Goal: Information Seeking & Learning: Learn about a topic

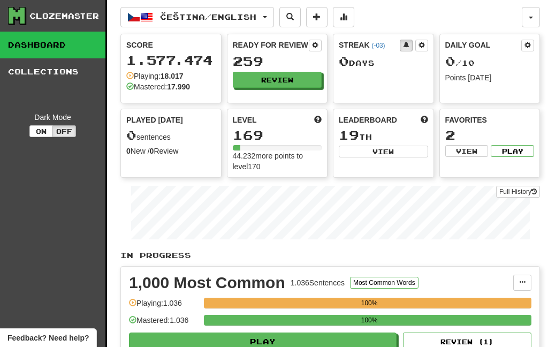
click at [260, 79] on button "Review" at bounding box center [277, 80] width 89 height 16
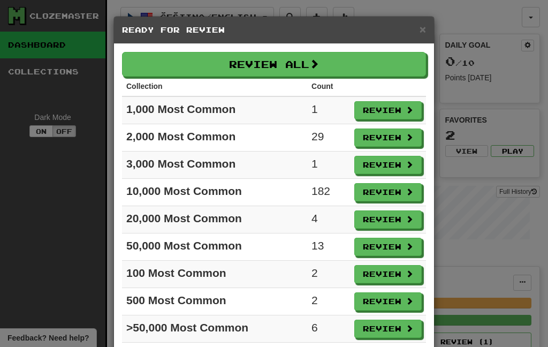
click at [209, 67] on button "Review All" at bounding box center [274, 64] width 304 height 25
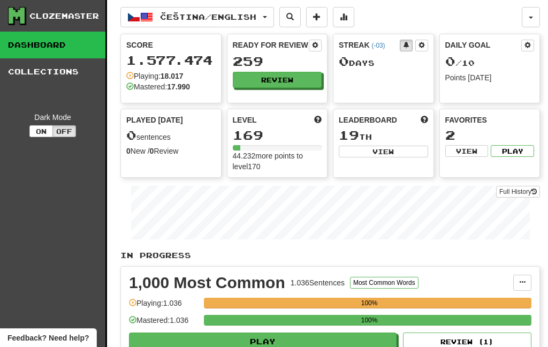
select select "***"
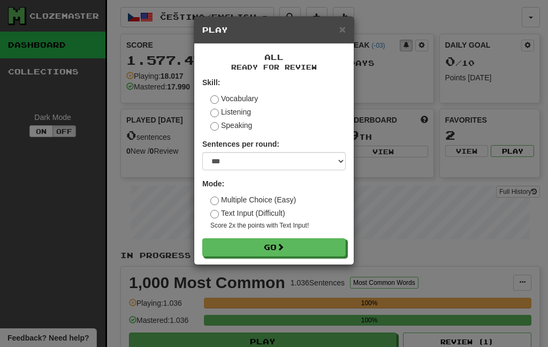
click at [233, 250] on button "Go" at bounding box center [273, 247] width 143 height 18
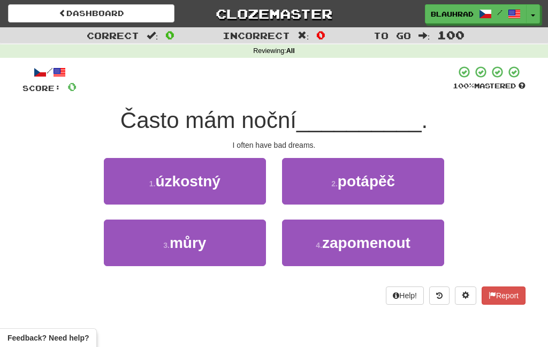
click at [235, 234] on button "3 . můry" at bounding box center [185, 242] width 162 height 47
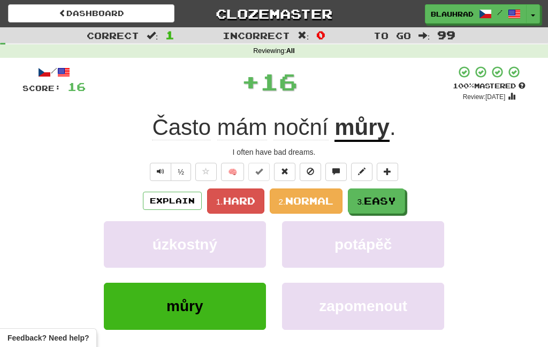
click at [377, 200] on span "Easy" at bounding box center [380, 201] width 32 height 12
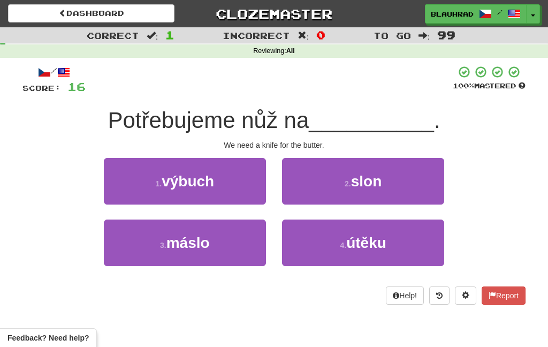
click at [242, 240] on button "3 . máslo" at bounding box center [185, 242] width 162 height 47
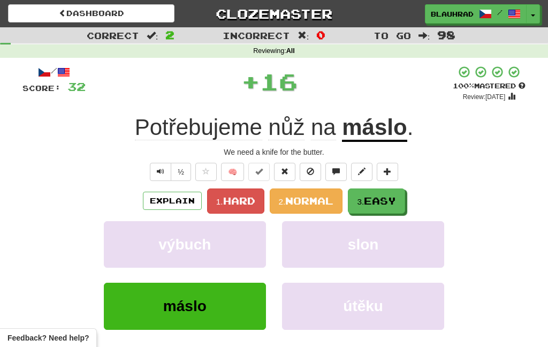
click at [374, 199] on span "Easy" at bounding box center [380, 201] width 32 height 12
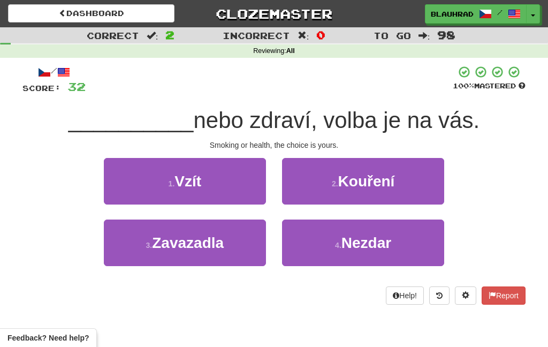
click at [375, 180] on span "Kouření" at bounding box center [366, 181] width 57 height 17
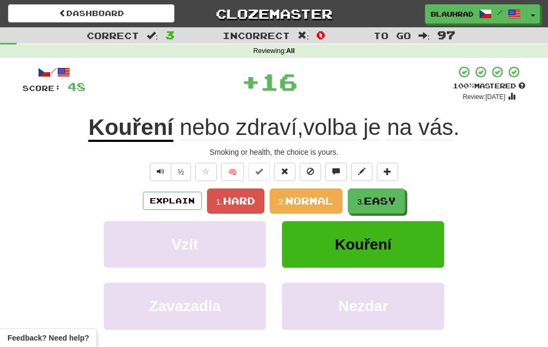
click at [384, 200] on span "Easy" at bounding box center [380, 201] width 32 height 12
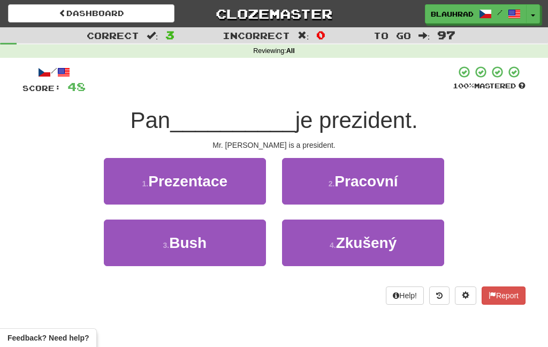
click at [250, 245] on button "3 . Bush" at bounding box center [185, 242] width 162 height 47
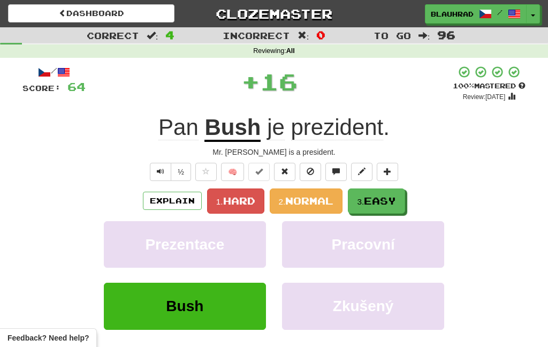
click at [378, 207] on button "3. Easy" at bounding box center [376, 200] width 57 height 25
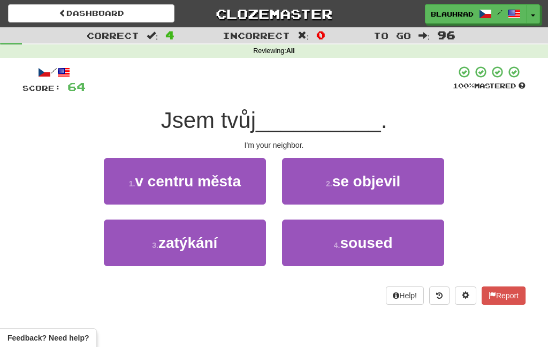
click at [330, 247] on button "4 . soused" at bounding box center [363, 242] width 162 height 47
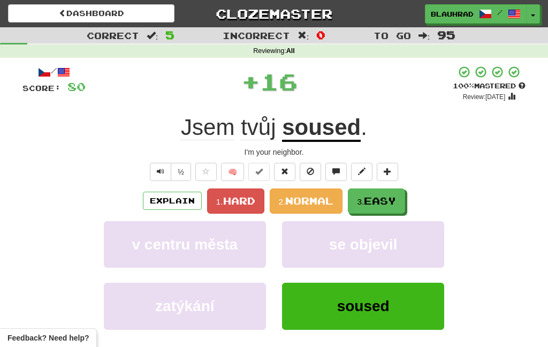
click at [381, 204] on span "Easy" at bounding box center [380, 201] width 32 height 12
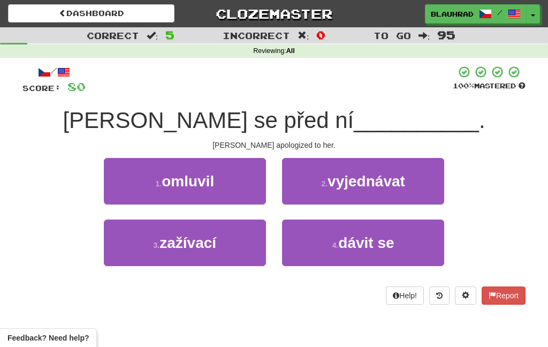
click at [238, 190] on button "1 . omluvil" at bounding box center [185, 181] width 162 height 47
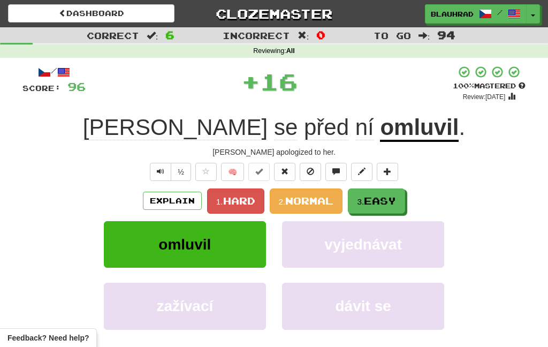
click at [372, 196] on span "Easy" at bounding box center [380, 201] width 32 height 12
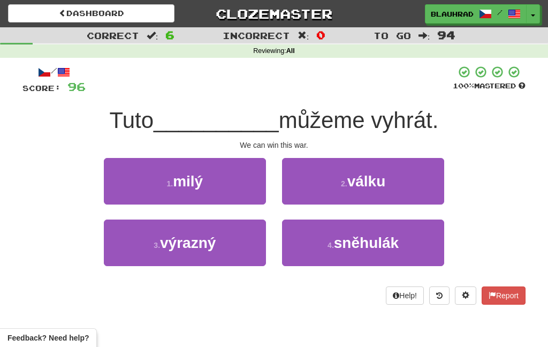
click at [370, 191] on button "2 . válku" at bounding box center [363, 181] width 162 height 47
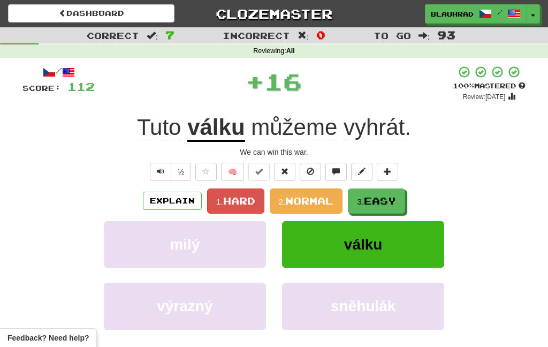
click at [373, 205] on span "Easy" at bounding box center [380, 201] width 32 height 12
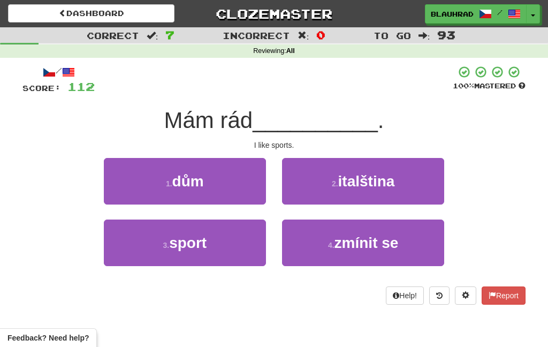
click at [237, 260] on button "3 . sport" at bounding box center [185, 242] width 162 height 47
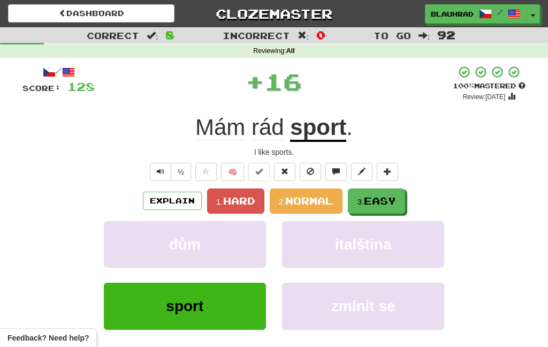
click at [364, 204] on small "3." at bounding box center [360, 201] width 7 height 9
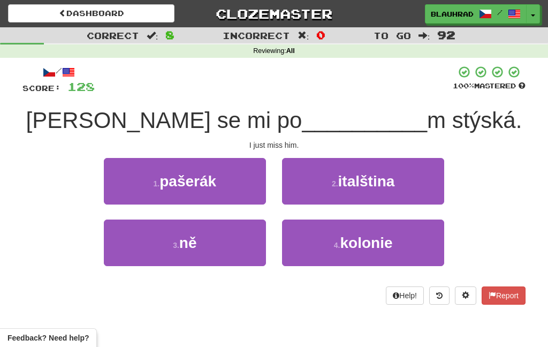
click at [236, 259] on button "3 . ně" at bounding box center [185, 242] width 162 height 47
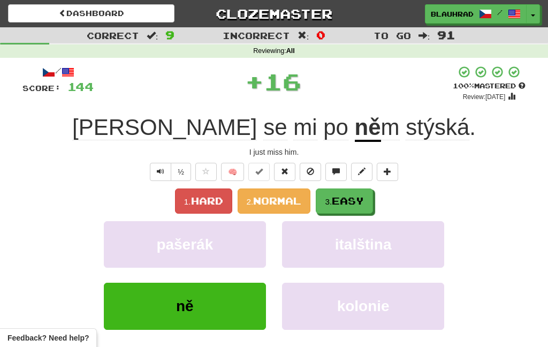
click at [353, 203] on span "Easy" at bounding box center [348, 201] width 32 height 12
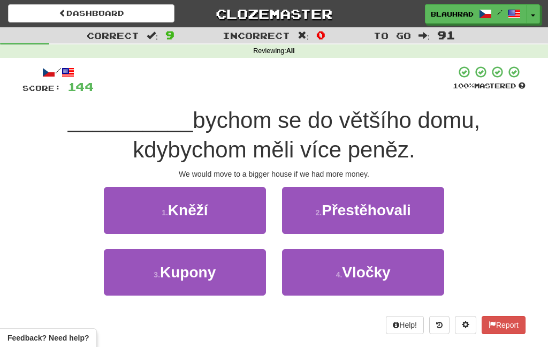
click at [354, 218] on span "Přestěhovali" at bounding box center [366, 210] width 89 height 17
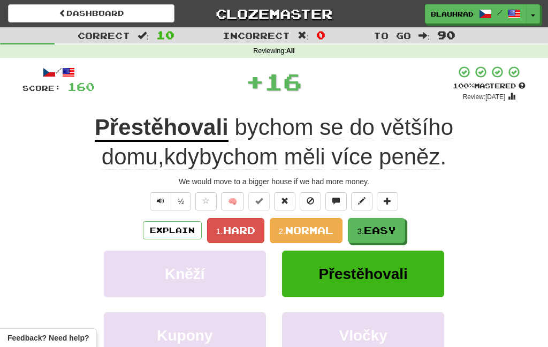
click at [374, 234] on span "Easy" at bounding box center [380, 230] width 32 height 12
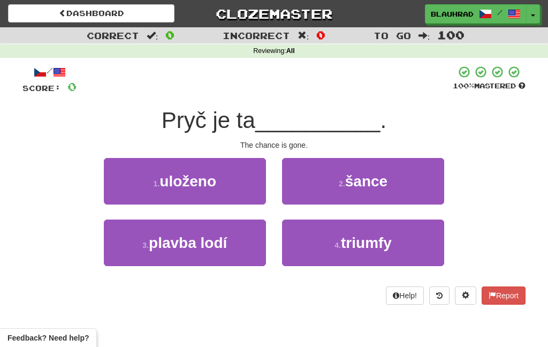
click at [342, 195] on button "2 . šance" at bounding box center [363, 181] width 162 height 47
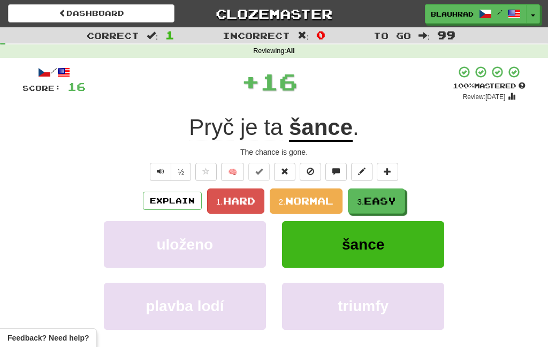
click at [375, 195] on span "Easy" at bounding box center [380, 201] width 32 height 12
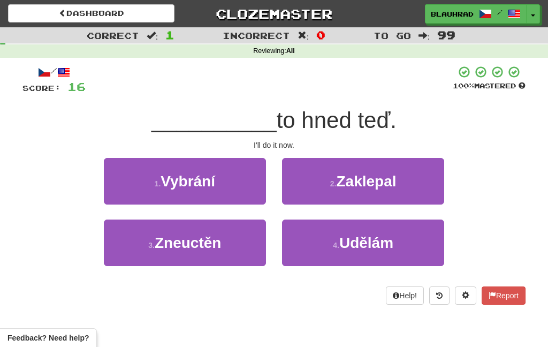
click at [329, 245] on button "4 . Udělám" at bounding box center [363, 242] width 162 height 47
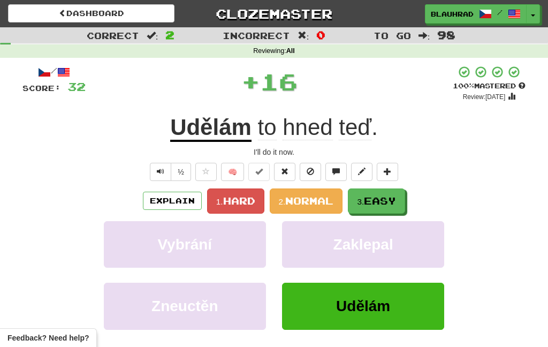
click at [379, 195] on span "Easy" at bounding box center [380, 201] width 32 height 12
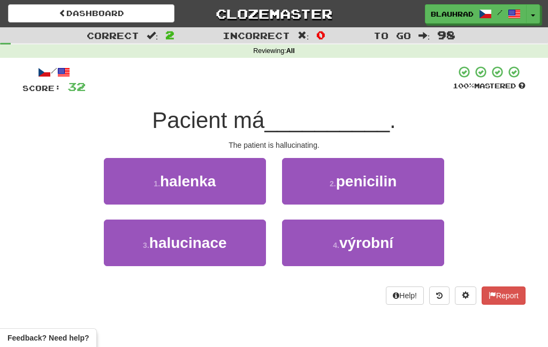
click at [237, 247] on button "3 . halucinace" at bounding box center [185, 242] width 162 height 47
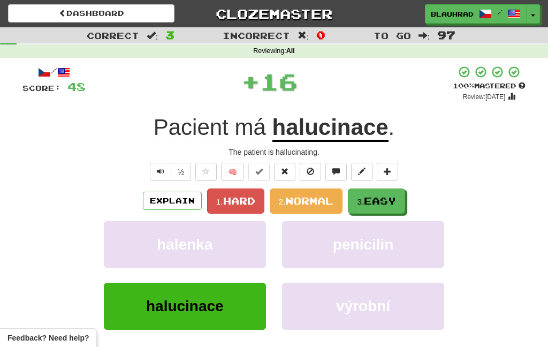
click at [370, 206] on span "Easy" at bounding box center [380, 201] width 32 height 12
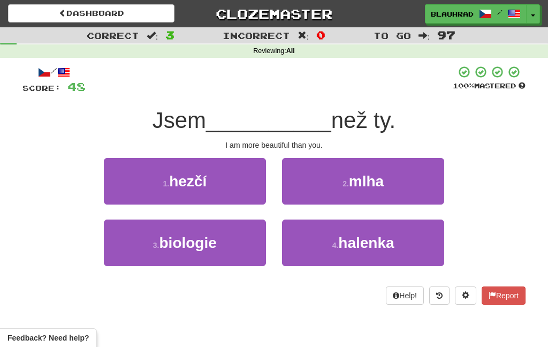
click at [248, 193] on button "1 . hezčí" at bounding box center [185, 181] width 162 height 47
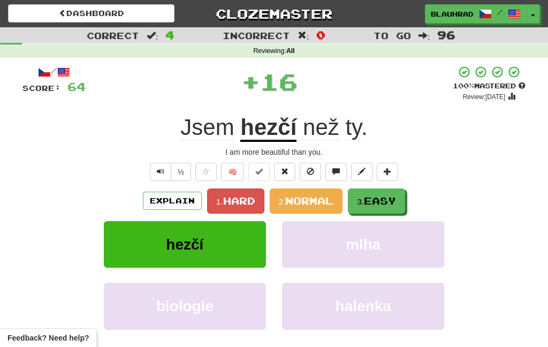
click at [370, 196] on span "Easy" at bounding box center [380, 201] width 32 height 12
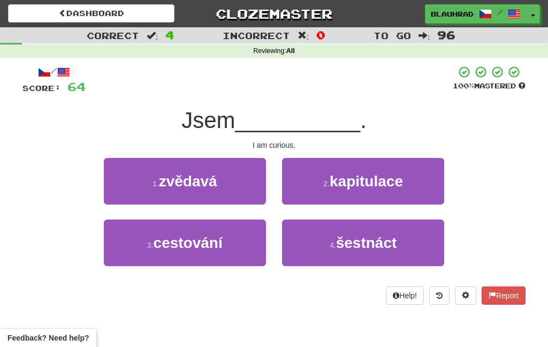
click at [239, 181] on button "1 . zvědavá" at bounding box center [185, 181] width 162 height 47
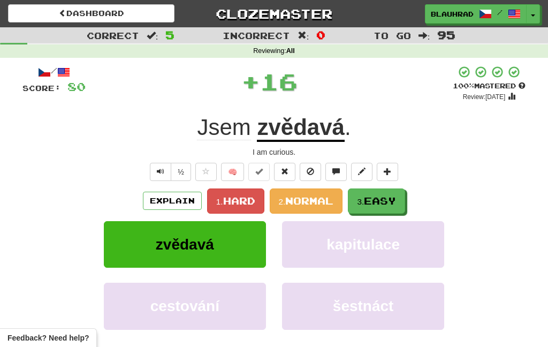
click at [371, 200] on span "Easy" at bounding box center [380, 201] width 32 height 12
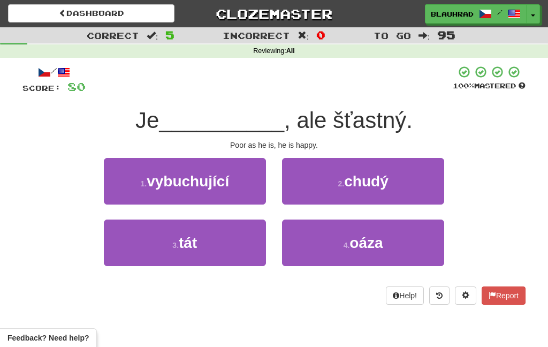
click at [376, 179] on span "chudý" at bounding box center [366, 181] width 44 height 17
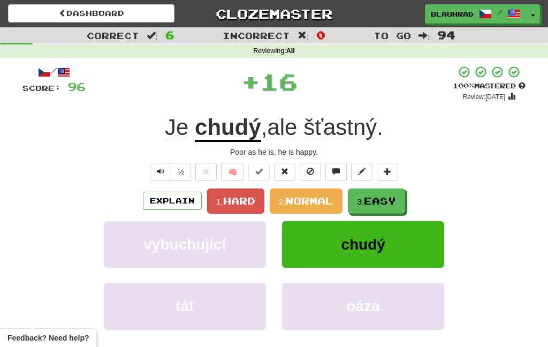
click at [381, 204] on span "Easy" at bounding box center [380, 201] width 32 height 12
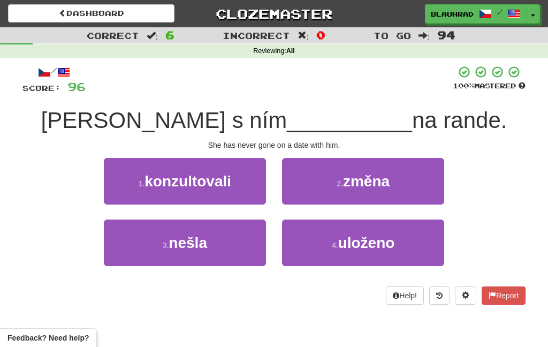
click at [238, 248] on button "3 . nešla" at bounding box center [185, 242] width 162 height 47
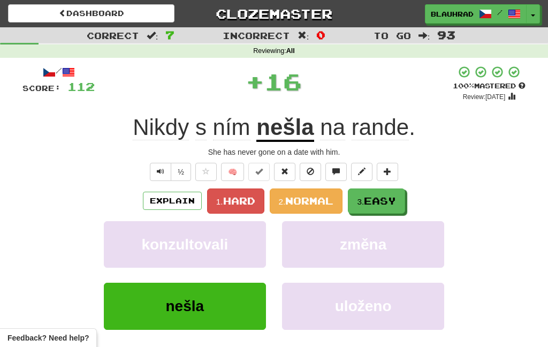
click at [374, 200] on span "Easy" at bounding box center [380, 201] width 32 height 12
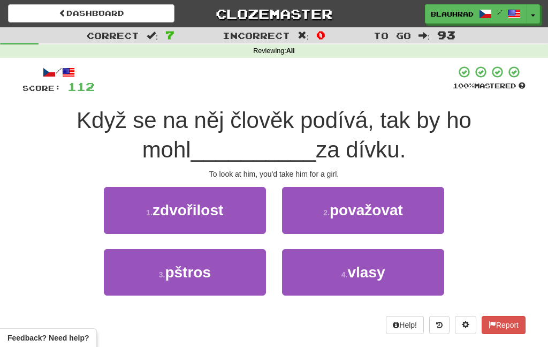
click at [354, 206] on span "považovat" at bounding box center [366, 210] width 73 height 17
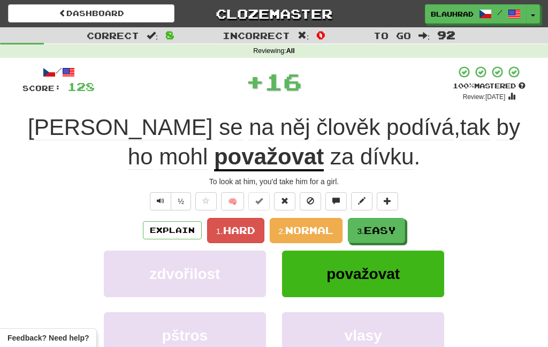
click at [368, 236] on button "3. Easy" at bounding box center [376, 230] width 57 height 25
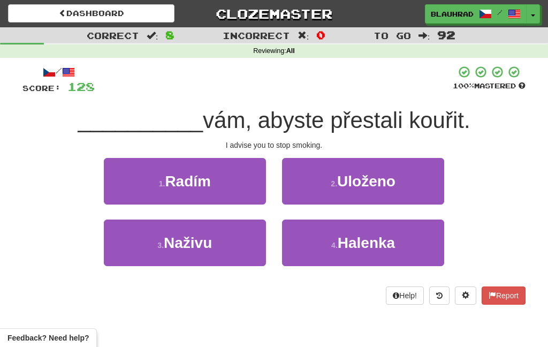
click at [234, 178] on button "1 . Radím" at bounding box center [185, 181] width 162 height 47
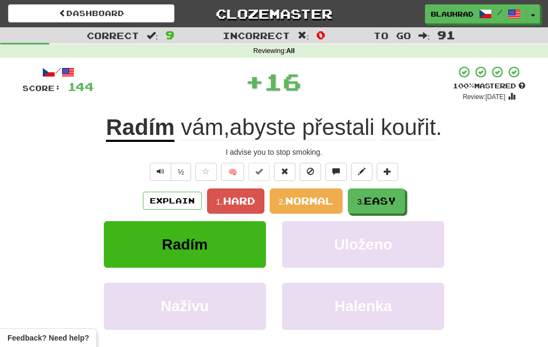
click at [374, 201] on span "Easy" at bounding box center [380, 201] width 32 height 12
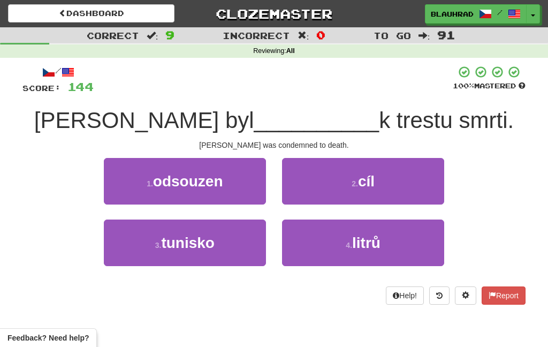
click at [233, 181] on button "1 . odsouzen" at bounding box center [185, 181] width 162 height 47
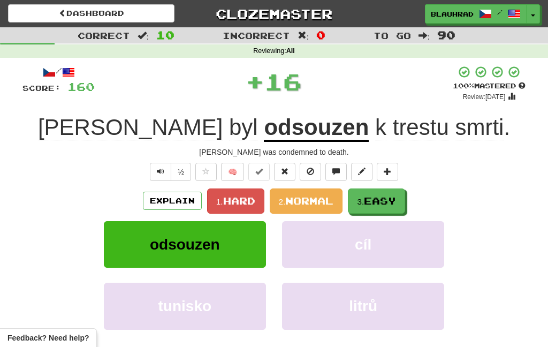
click at [374, 197] on span "Easy" at bounding box center [380, 201] width 32 height 12
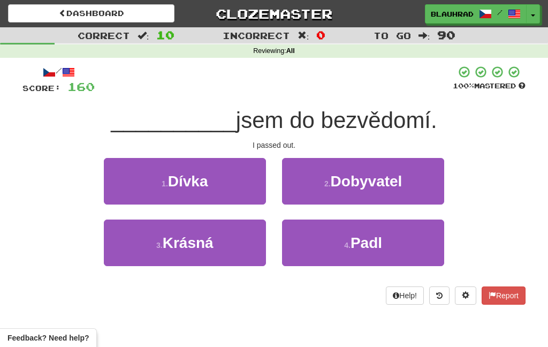
click at [329, 245] on button "4 . Padl" at bounding box center [363, 242] width 162 height 47
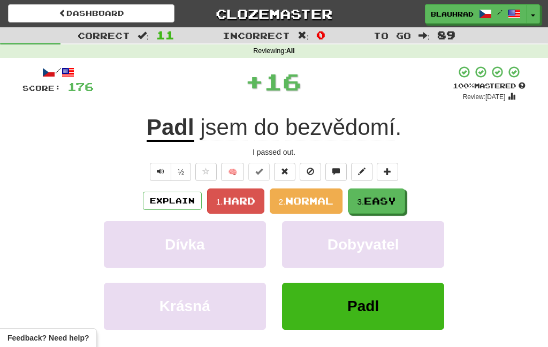
click at [376, 197] on span "Easy" at bounding box center [380, 201] width 32 height 12
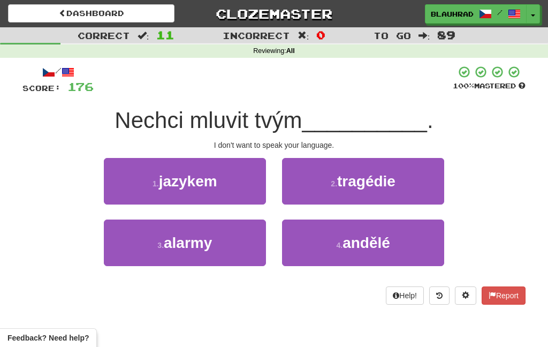
click at [239, 179] on button "1 . jazykem" at bounding box center [185, 181] width 162 height 47
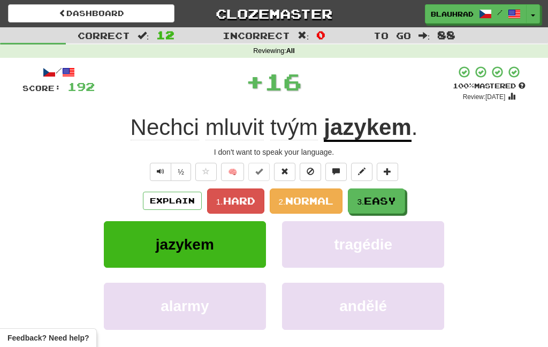
click at [372, 202] on span "Easy" at bounding box center [380, 201] width 32 height 12
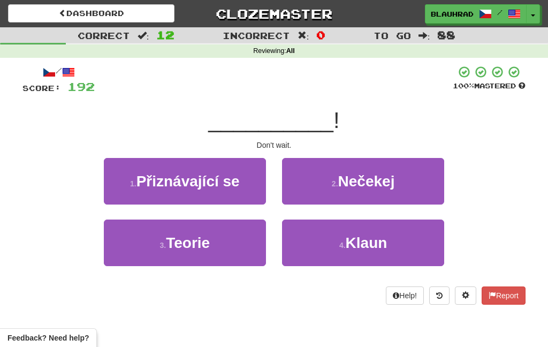
click at [365, 190] on button "2 . Nečekej" at bounding box center [363, 181] width 162 height 47
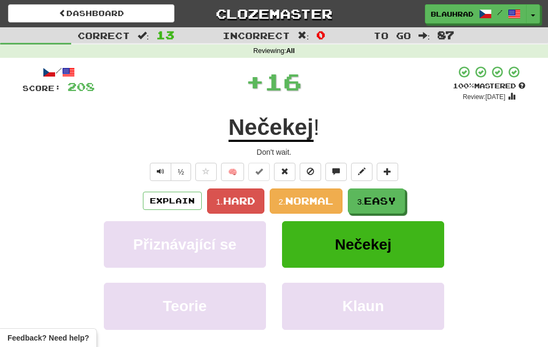
click at [373, 208] on button "3. Easy" at bounding box center [376, 200] width 57 height 25
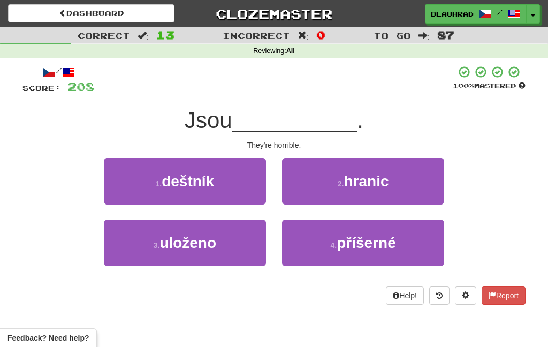
click at [321, 251] on button "4 . příšerné" at bounding box center [363, 242] width 162 height 47
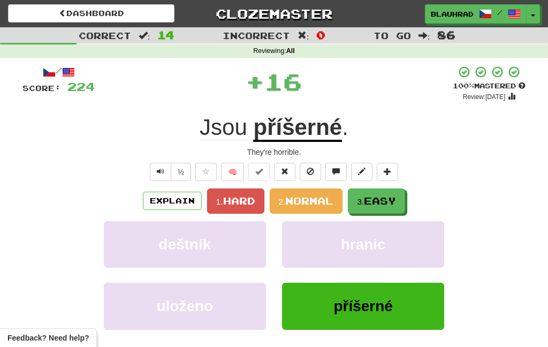
click at [378, 199] on span "Easy" at bounding box center [380, 201] width 32 height 12
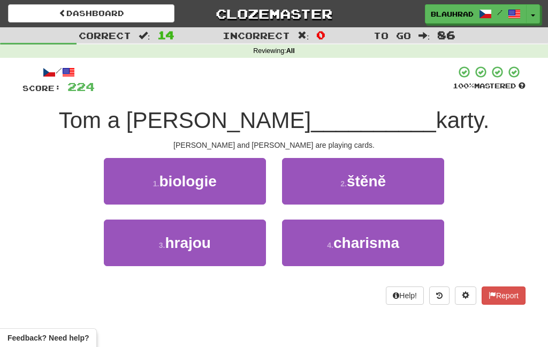
click at [238, 252] on button "3 . hrajou" at bounding box center [185, 242] width 162 height 47
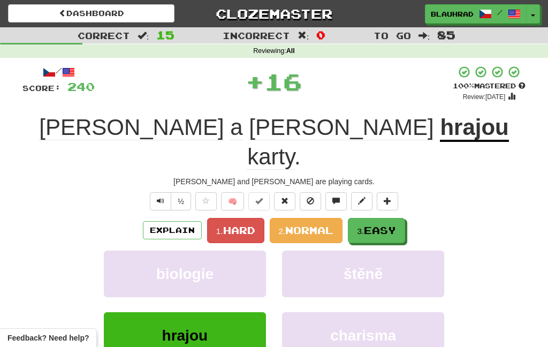
click at [377, 224] on span "Easy" at bounding box center [380, 230] width 32 height 12
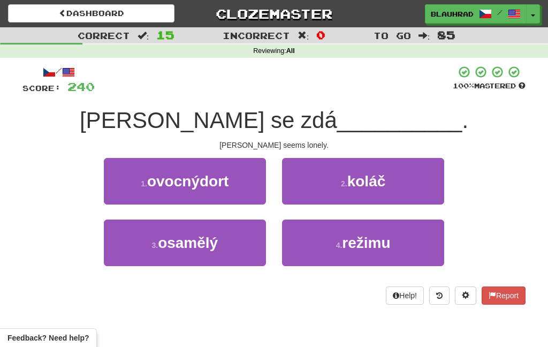
click at [233, 249] on button "3 . osamělý" at bounding box center [185, 242] width 162 height 47
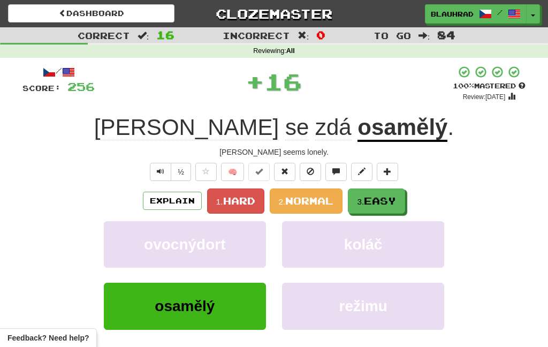
click at [371, 204] on span "Easy" at bounding box center [380, 201] width 32 height 12
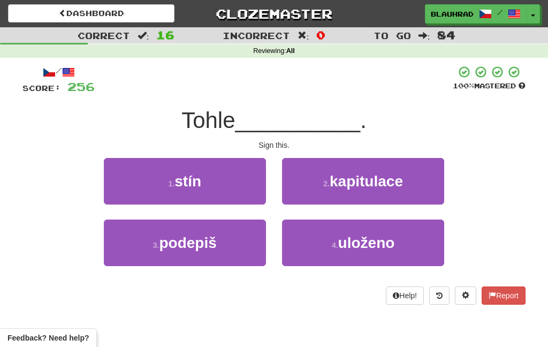
click at [236, 259] on button "3 . podepiš" at bounding box center [185, 242] width 162 height 47
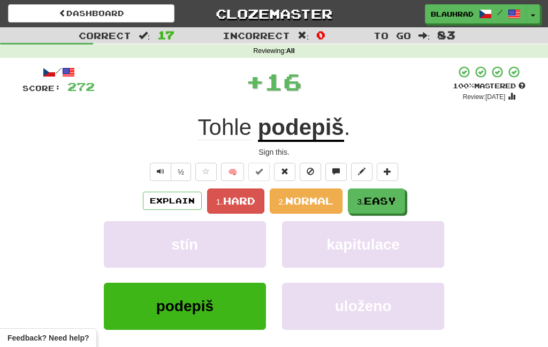
click at [367, 202] on span "Easy" at bounding box center [380, 201] width 32 height 12
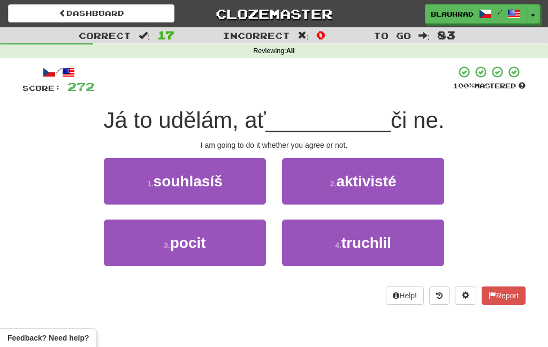
click at [242, 192] on button "1 . souhlasíš" at bounding box center [185, 181] width 162 height 47
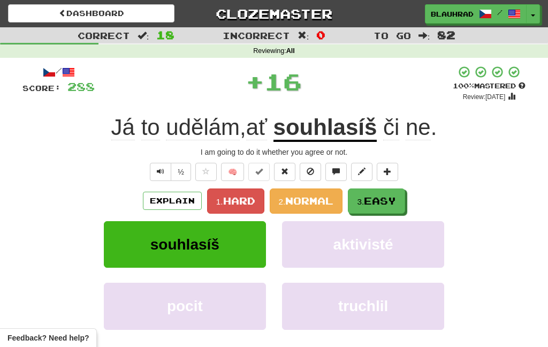
click at [364, 199] on small "3." at bounding box center [360, 201] width 7 height 9
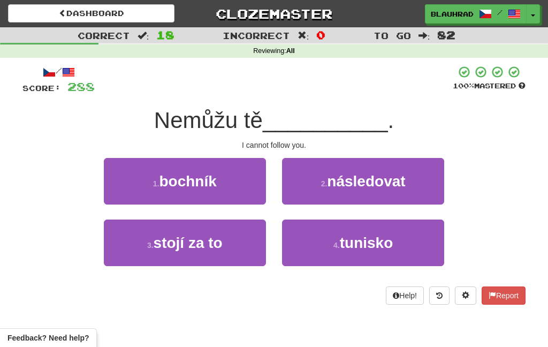
click at [308, 186] on button "2 . následovat" at bounding box center [363, 181] width 162 height 47
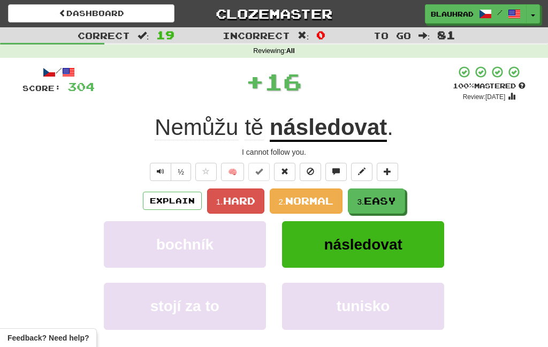
click at [360, 206] on small "3." at bounding box center [360, 201] width 7 height 9
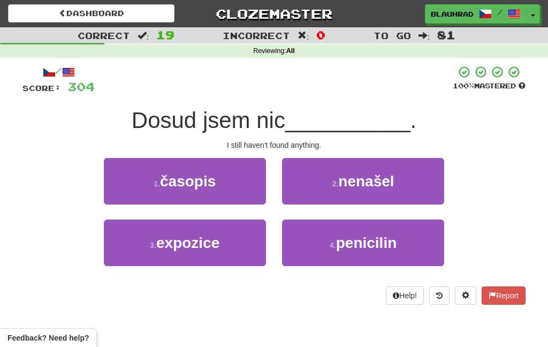
click at [312, 193] on button "2 . nenašel" at bounding box center [363, 181] width 162 height 47
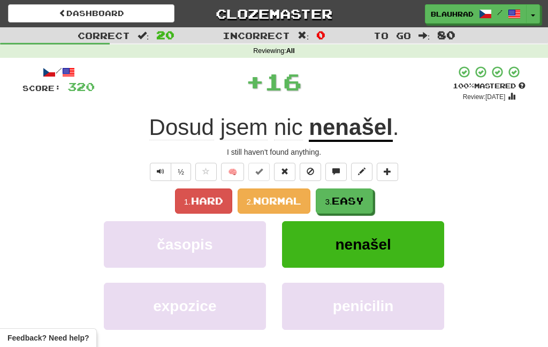
click at [329, 200] on small "3." at bounding box center [328, 201] width 7 height 9
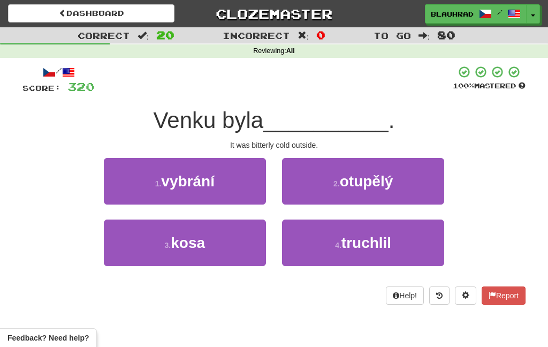
click at [235, 246] on button "3 . kosa" at bounding box center [185, 242] width 162 height 47
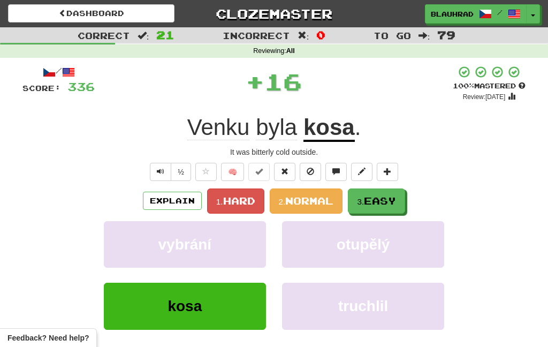
click at [358, 203] on button "3. Easy" at bounding box center [376, 200] width 57 height 25
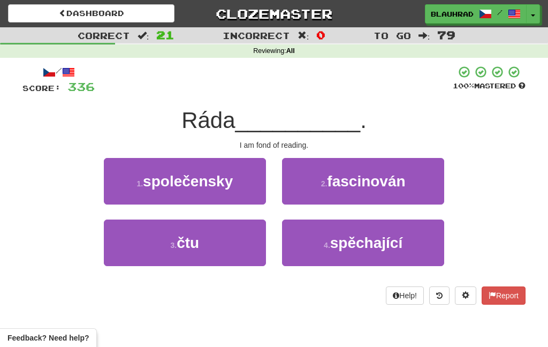
click at [235, 252] on button "3 . čtu" at bounding box center [185, 242] width 162 height 47
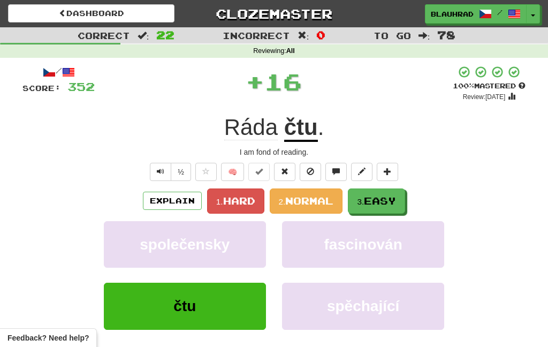
click at [357, 193] on button "3. Easy" at bounding box center [376, 200] width 57 height 25
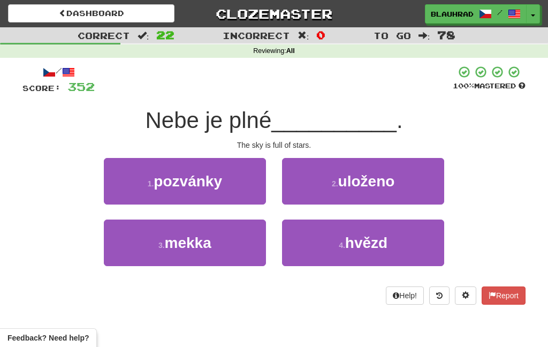
click at [332, 250] on button "4 . hvězd" at bounding box center [363, 242] width 162 height 47
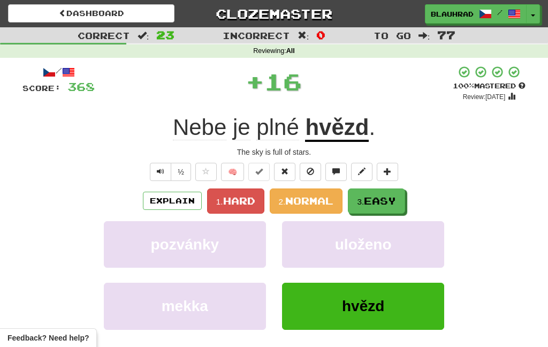
click at [362, 201] on small "3." at bounding box center [360, 201] width 7 height 9
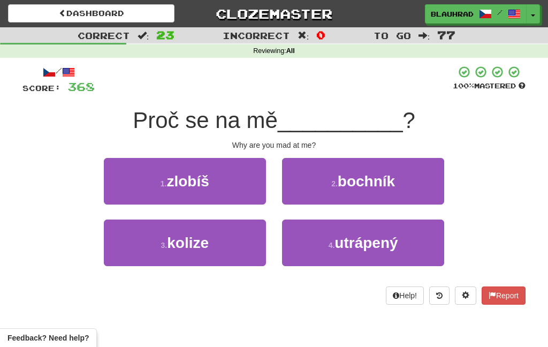
click at [229, 189] on button "1 . zlobíš" at bounding box center [185, 181] width 162 height 47
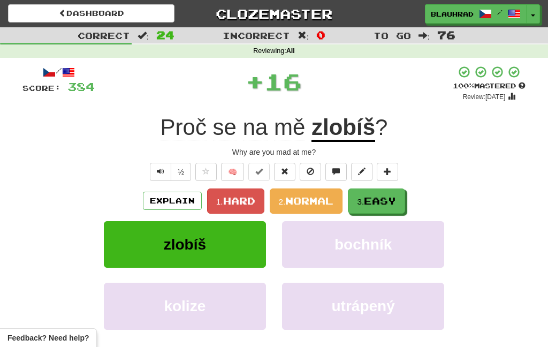
click at [378, 207] on button "3. Easy" at bounding box center [376, 200] width 57 height 25
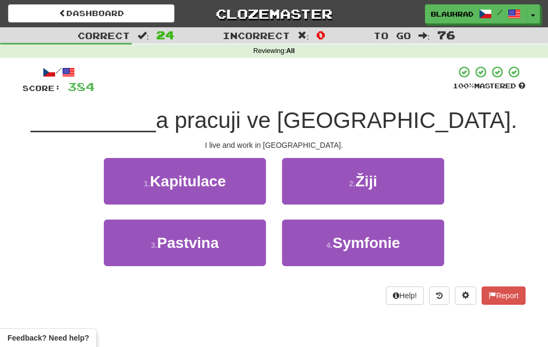
click at [333, 186] on button "2 . Žiji" at bounding box center [363, 181] width 162 height 47
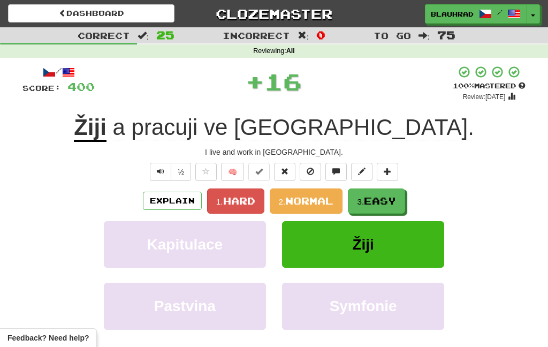
click at [367, 199] on span "Easy" at bounding box center [380, 201] width 32 height 12
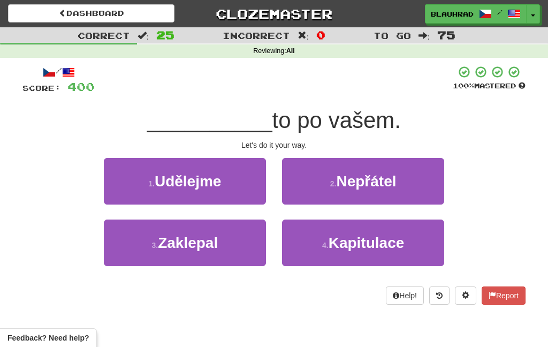
click at [234, 184] on button "1 . Udělejme" at bounding box center [185, 181] width 162 height 47
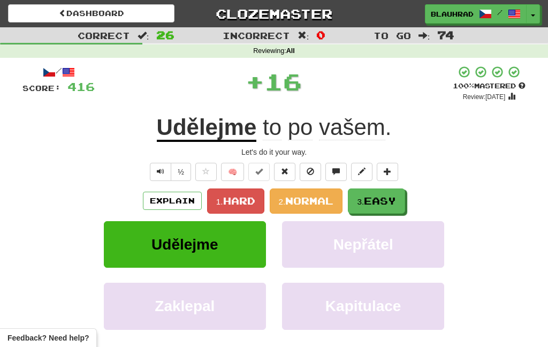
click at [382, 209] on button "3. Easy" at bounding box center [376, 200] width 57 height 25
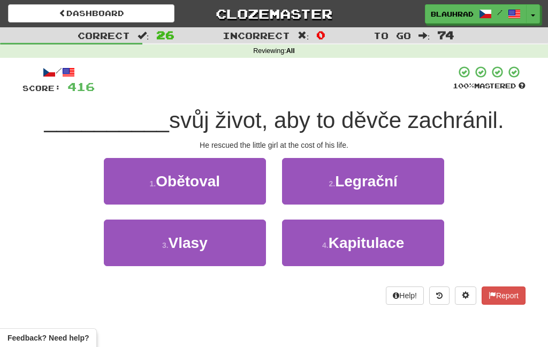
click at [236, 178] on button "1 . Obětoval" at bounding box center [185, 181] width 162 height 47
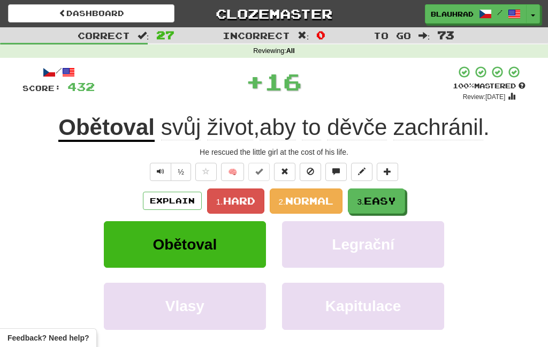
click at [377, 202] on span "Easy" at bounding box center [380, 201] width 32 height 12
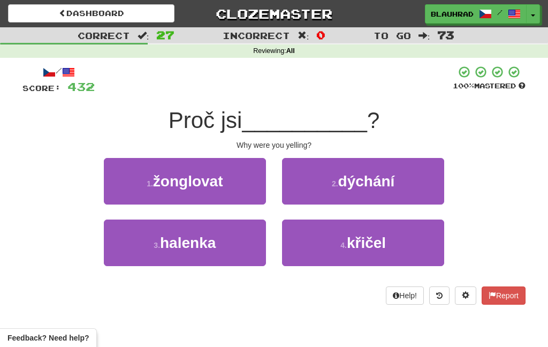
click at [375, 244] on span "křičel" at bounding box center [366, 242] width 39 height 17
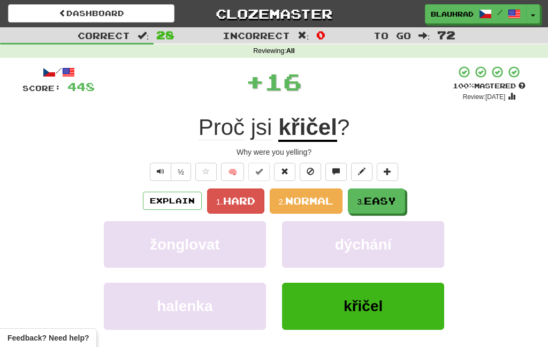
click at [366, 207] on button "3. Easy" at bounding box center [376, 200] width 57 height 25
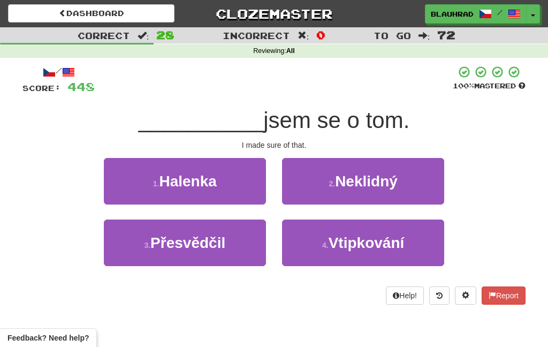
click at [218, 250] on span "Přesvědčil" at bounding box center [187, 242] width 75 height 17
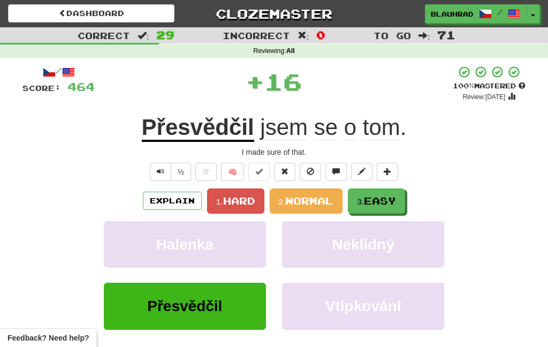
click at [369, 195] on span "Easy" at bounding box center [380, 201] width 32 height 12
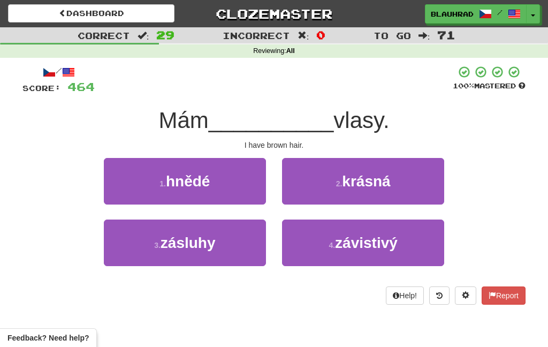
click at [234, 179] on button "1 . hnědé" at bounding box center [185, 181] width 162 height 47
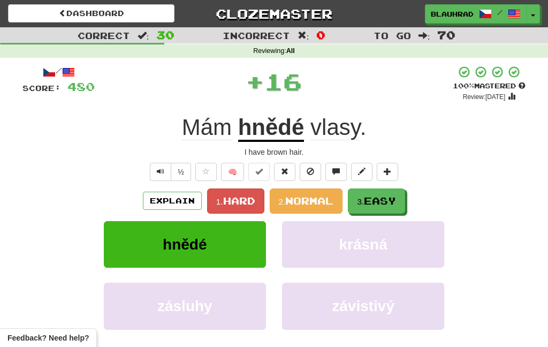
click at [377, 200] on span "Easy" at bounding box center [380, 201] width 32 height 12
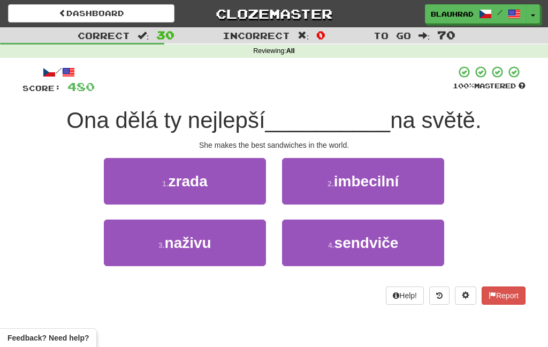
click at [356, 240] on span "sendviče" at bounding box center [367, 242] width 64 height 17
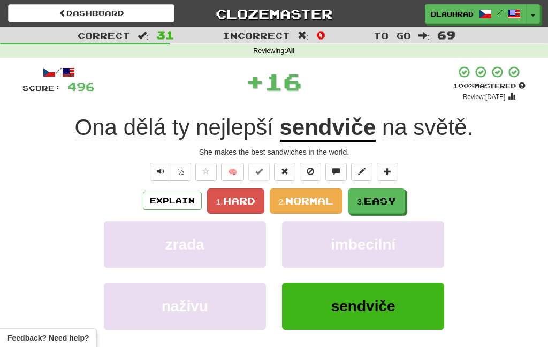
click at [380, 208] on button "3. Easy" at bounding box center [376, 200] width 57 height 25
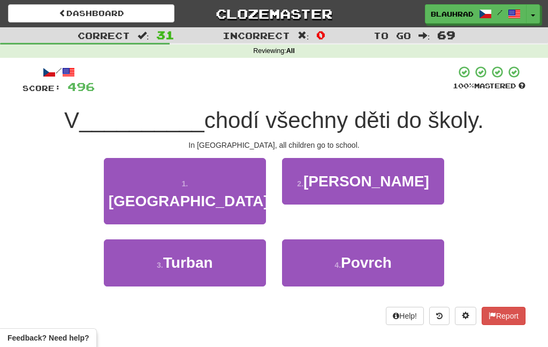
click at [238, 182] on button "1 . Japonsku" at bounding box center [185, 191] width 162 height 67
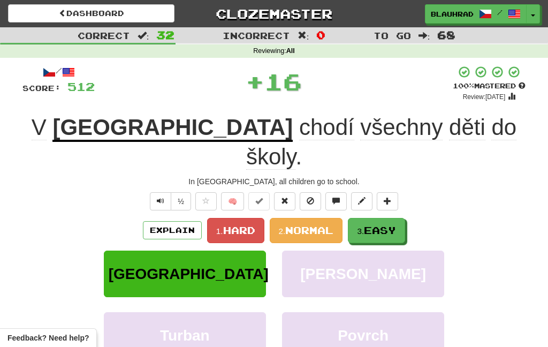
click at [381, 224] on span "Easy" at bounding box center [380, 230] width 32 height 12
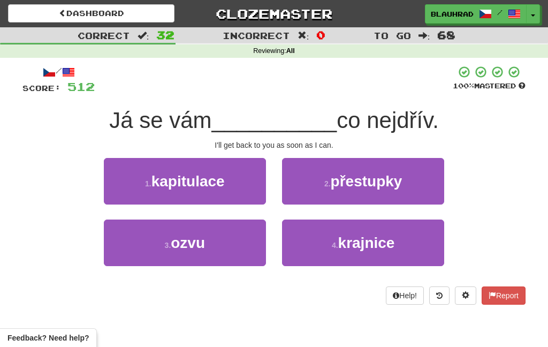
click at [221, 254] on button "3 . ozvu" at bounding box center [185, 242] width 162 height 47
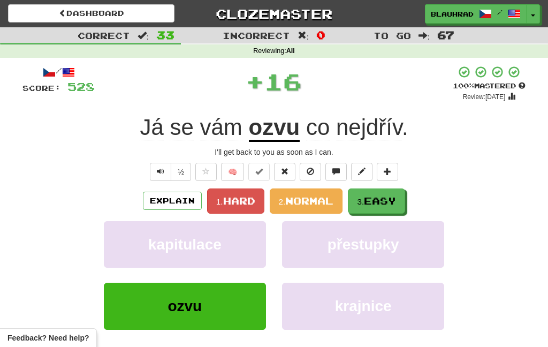
click at [383, 210] on button "3. Easy" at bounding box center [376, 200] width 57 height 25
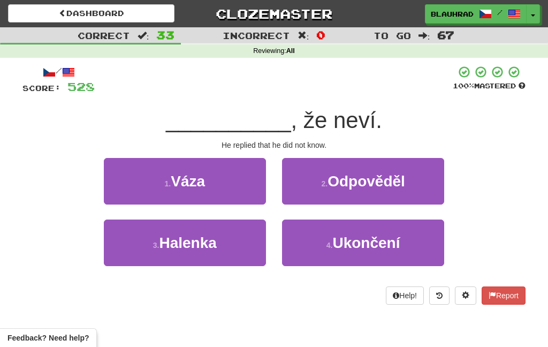
click at [365, 180] on span "Odpověděl" at bounding box center [367, 181] width 78 height 17
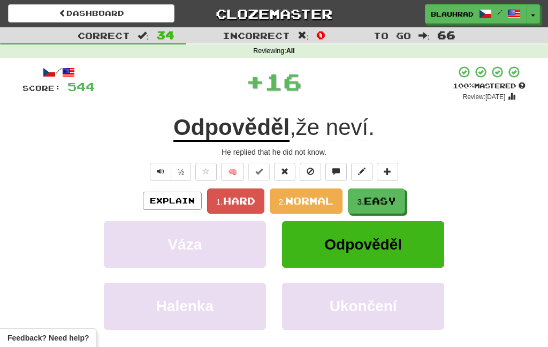
click at [371, 202] on span "Easy" at bounding box center [380, 201] width 32 height 12
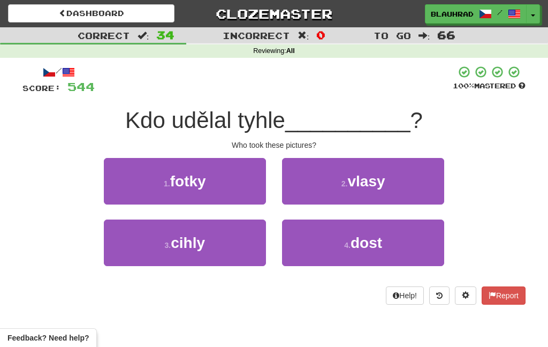
click at [202, 183] on span "fotky" at bounding box center [188, 181] width 36 height 17
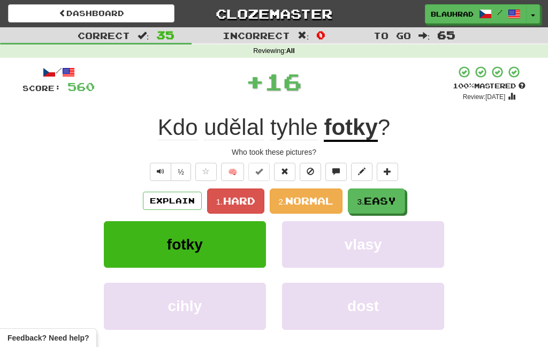
click at [376, 191] on button "3. Easy" at bounding box center [376, 200] width 57 height 25
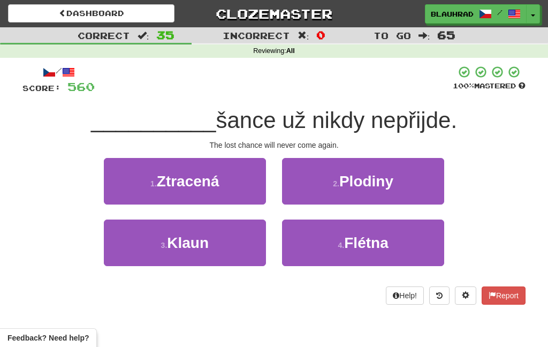
click at [241, 180] on button "1 . Ztracená" at bounding box center [185, 181] width 162 height 47
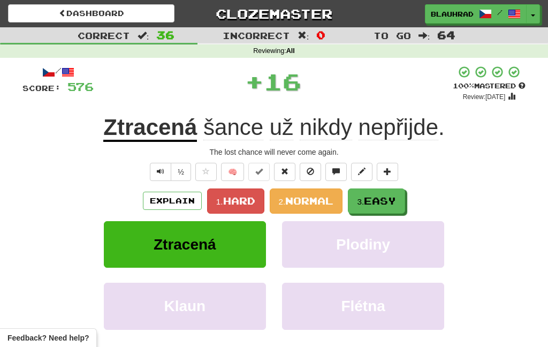
click at [387, 195] on span "Easy" at bounding box center [380, 201] width 32 height 12
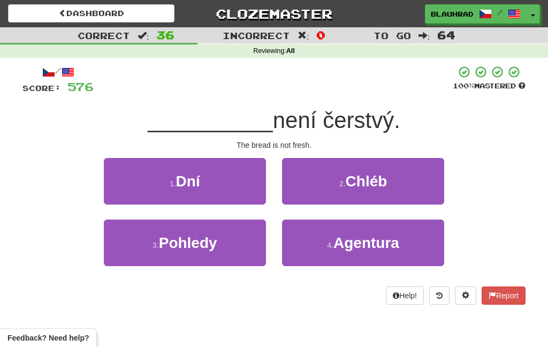
click at [352, 174] on span "Chléb" at bounding box center [367, 181] width 42 height 17
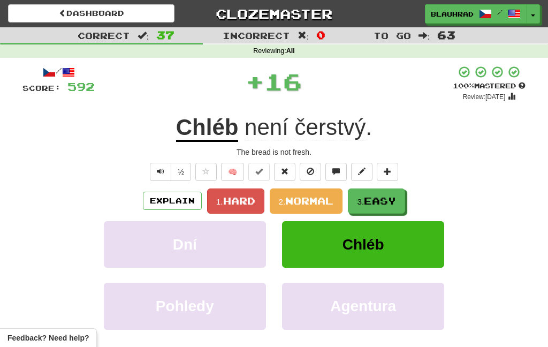
click at [377, 196] on span "Easy" at bounding box center [380, 201] width 32 height 12
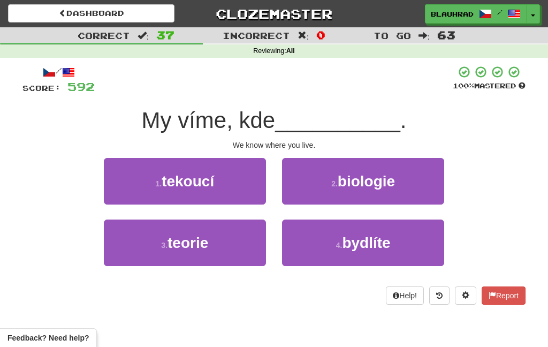
click at [338, 249] on small "4 ." at bounding box center [339, 245] width 6 height 9
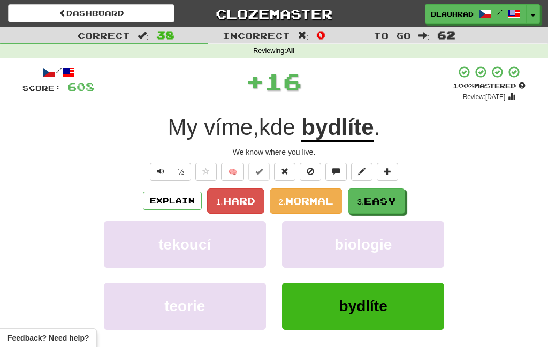
click at [369, 195] on span "Easy" at bounding box center [380, 201] width 32 height 12
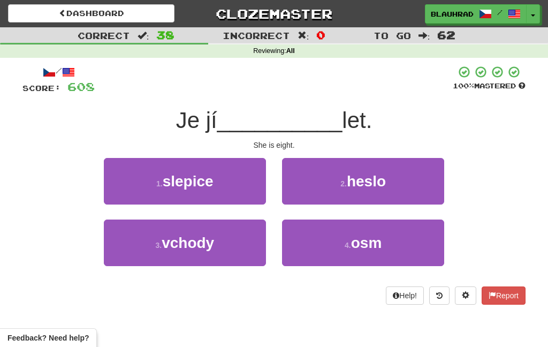
click at [332, 253] on button "4 . osm" at bounding box center [363, 242] width 162 height 47
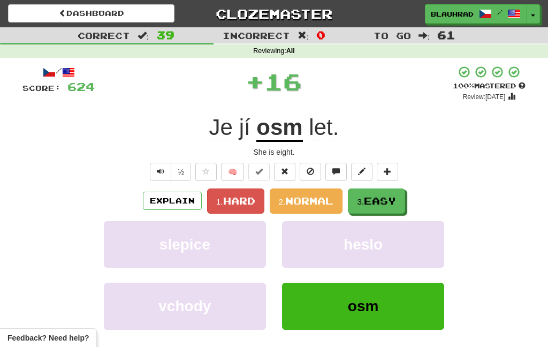
click at [374, 198] on span "Easy" at bounding box center [380, 201] width 32 height 12
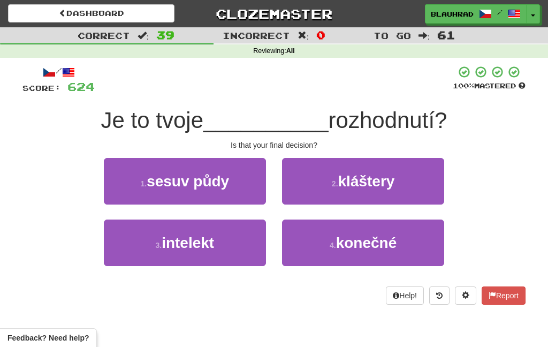
click at [337, 248] on span "konečné" at bounding box center [366, 242] width 61 height 17
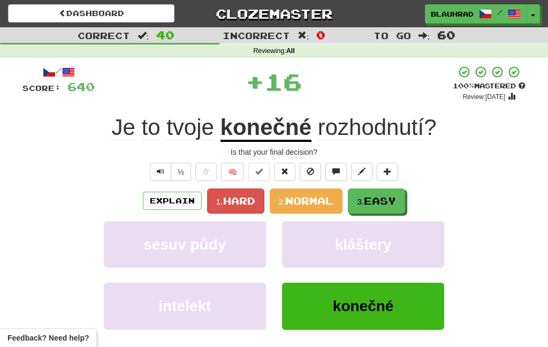
click at [384, 198] on span "Easy" at bounding box center [380, 201] width 32 height 12
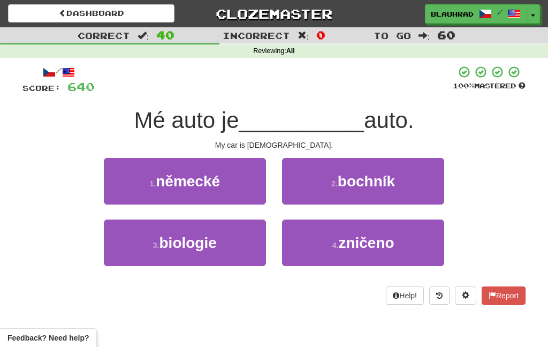
click at [257, 189] on button "1 . německé" at bounding box center [185, 181] width 162 height 47
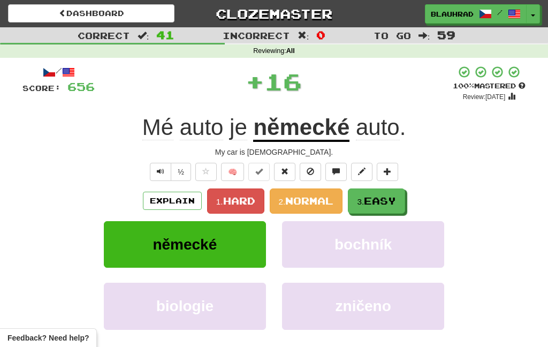
click at [375, 201] on span "Easy" at bounding box center [380, 201] width 32 height 12
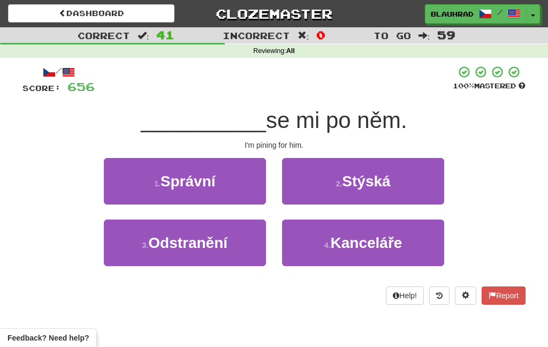
click at [346, 185] on span "Stýská" at bounding box center [366, 181] width 48 height 17
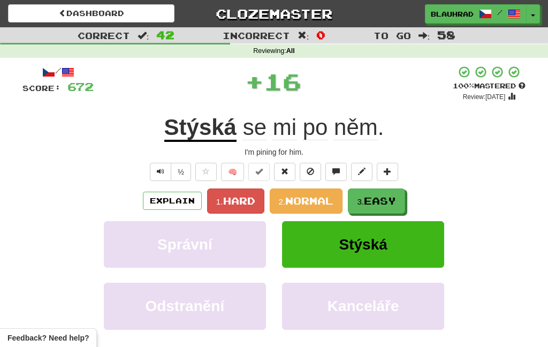
click at [379, 201] on span "Easy" at bounding box center [380, 201] width 32 height 12
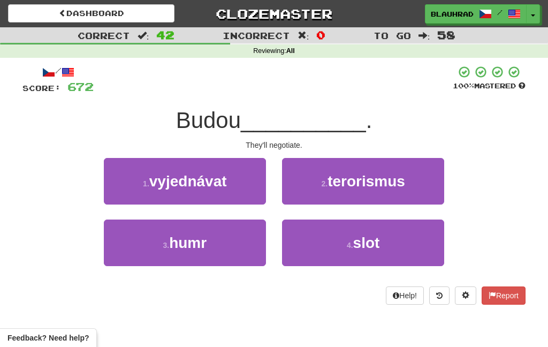
click at [240, 189] on button "1 . vyjednávat" at bounding box center [185, 181] width 162 height 47
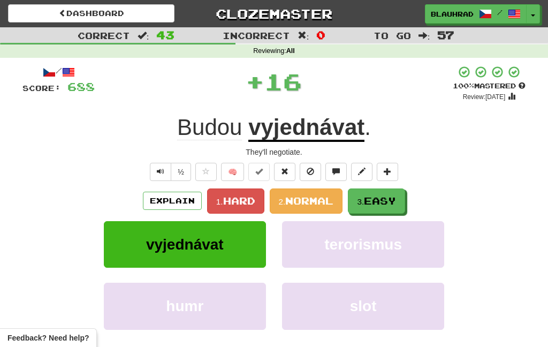
click at [362, 204] on small "3." at bounding box center [360, 201] width 7 height 9
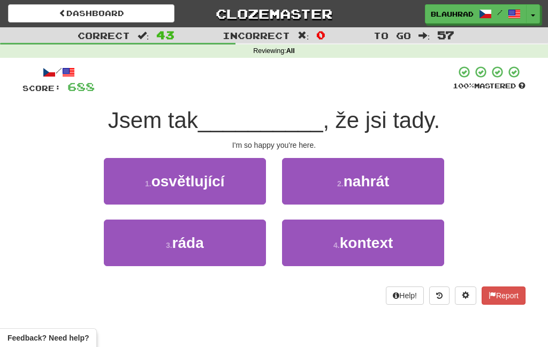
click at [242, 237] on button "3 . ráda" at bounding box center [185, 242] width 162 height 47
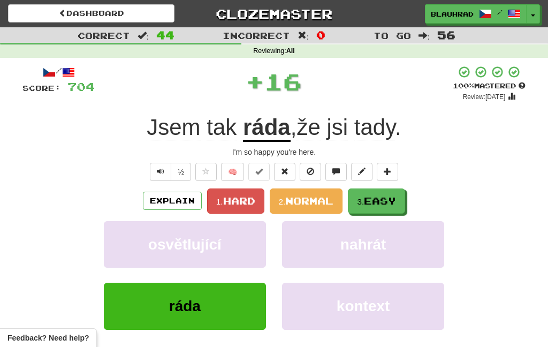
click at [376, 194] on button "3. Easy" at bounding box center [376, 200] width 57 height 25
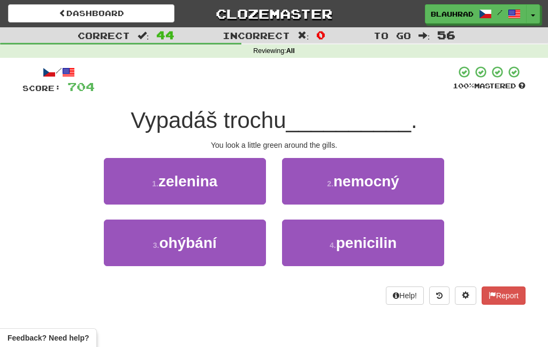
click at [358, 178] on span "nemocný" at bounding box center [366, 181] width 66 height 17
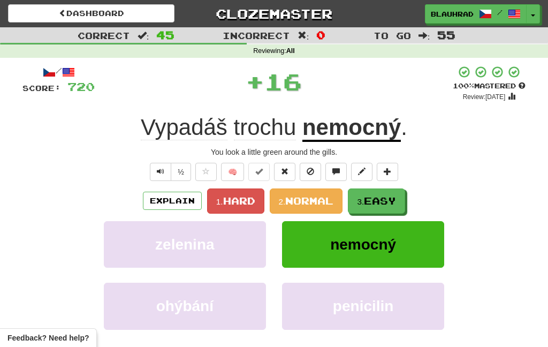
click at [384, 193] on button "3. Easy" at bounding box center [376, 200] width 57 height 25
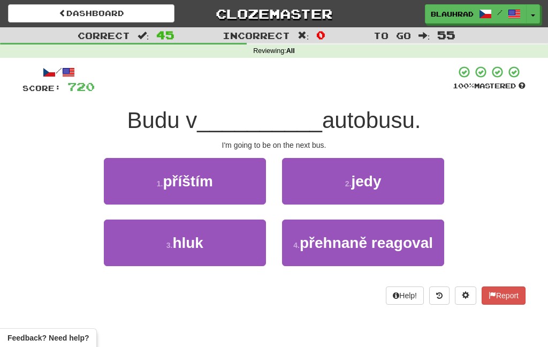
click at [241, 180] on button "1 . příštím" at bounding box center [185, 181] width 162 height 47
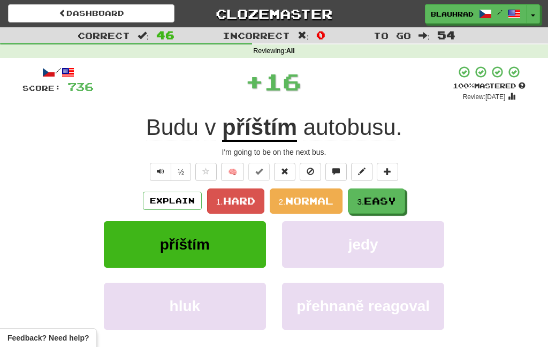
click at [380, 200] on span "Easy" at bounding box center [380, 201] width 32 height 12
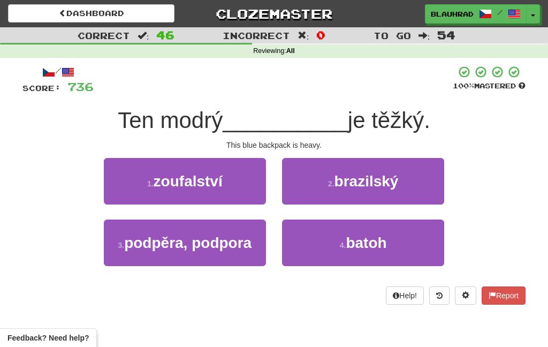
click at [312, 250] on button "4 . batoh" at bounding box center [363, 242] width 162 height 47
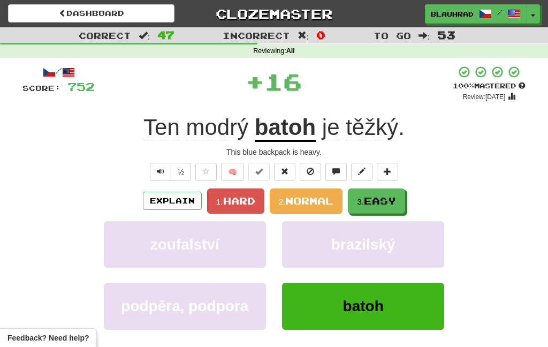
click at [383, 191] on button "3. Easy" at bounding box center [376, 200] width 57 height 25
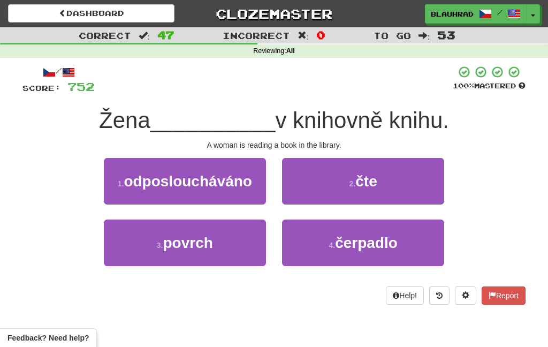
click at [357, 175] on span "čte" at bounding box center [365, 181] width 21 height 17
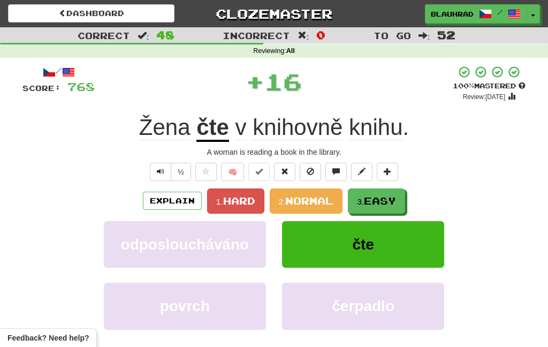
click at [369, 201] on span "Easy" at bounding box center [380, 201] width 32 height 12
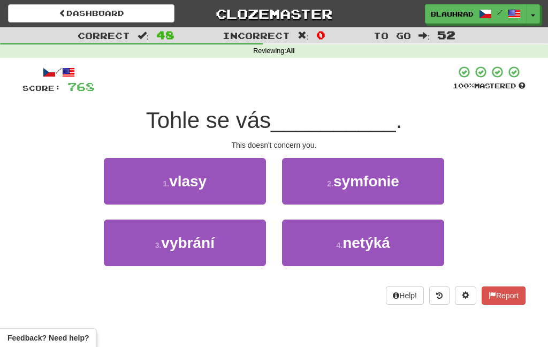
click at [338, 249] on button "4 . netýká" at bounding box center [363, 242] width 162 height 47
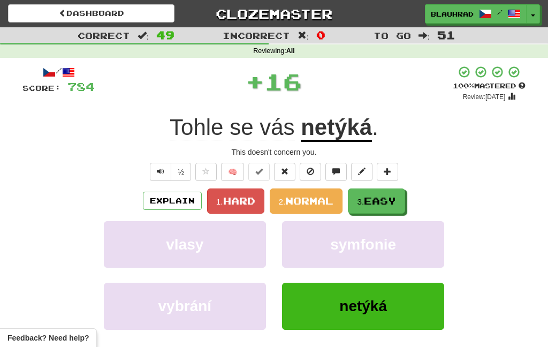
click at [370, 200] on span "Easy" at bounding box center [380, 201] width 32 height 12
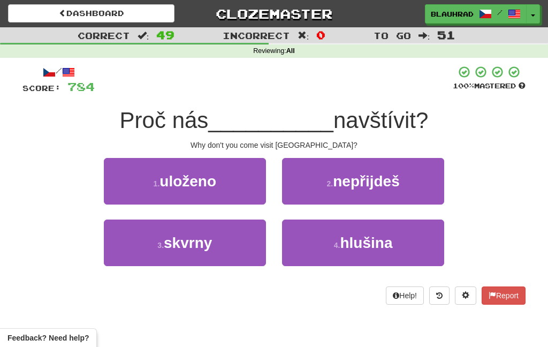
click at [350, 180] on span "nepřijdeš" at bounding box center [366, 181] width 66 height 17
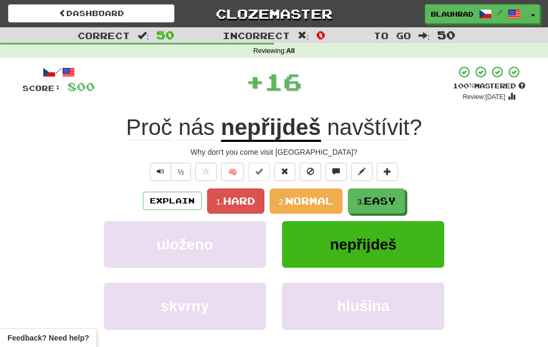
click at [373, 200] on span "Easy" at bounding box center [380, 201] width 32 height 12
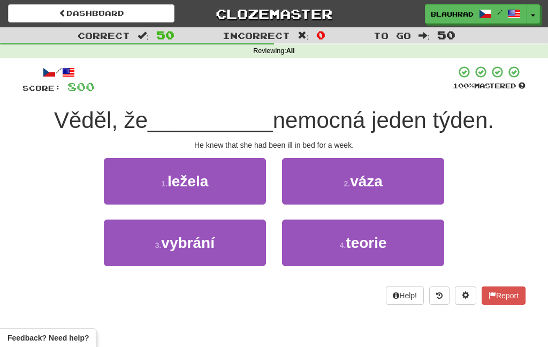
click at [238, 182] on button "1 . ležela" at bounding box center [185, 181] width 162 height 47
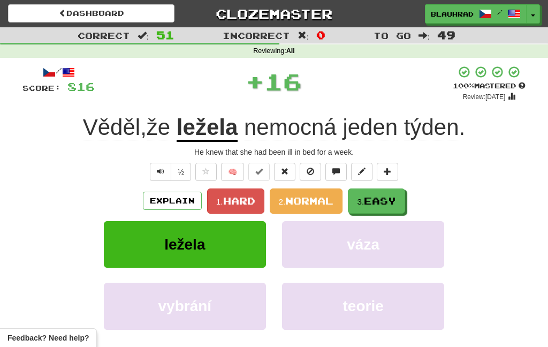
click at [375, 198] on span "Easy" at bounding box center [380, 201] width 32 height 12
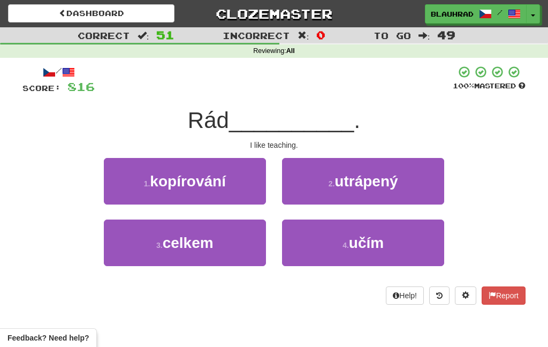
click at [337, 253] on button "4 . učím" at bounding box center [363, 242] width 162 height 47
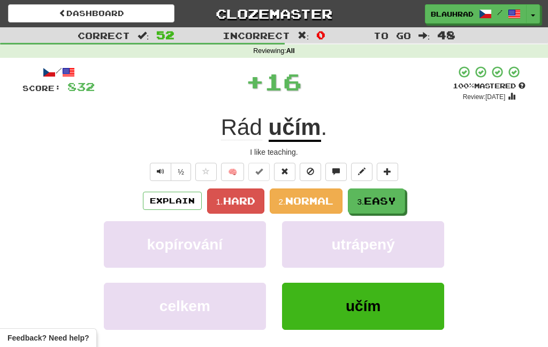
click at [363, 200] on small "3." at bounding box center [360, 201] width 7 height 9
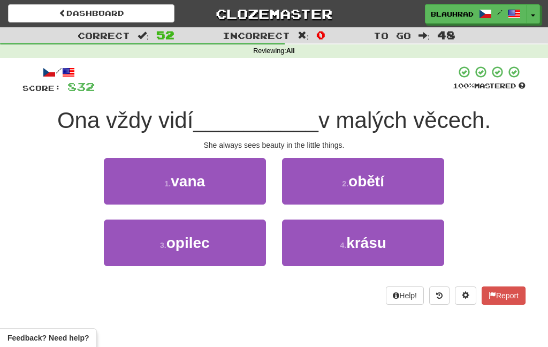
click at [322, 250] on button "4 . krásu" at bounding box center [363, 242] width 162 height 47
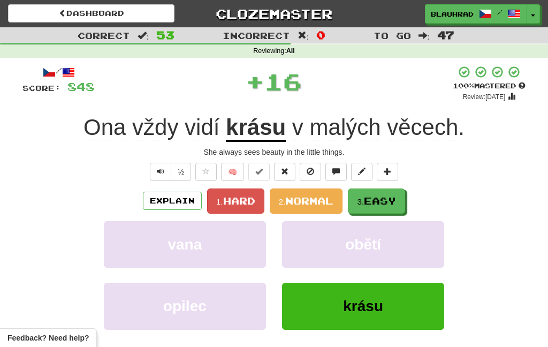
click at [377, 194] on button "3. Easy" at bounding box center [376, 200] width 57 height 25
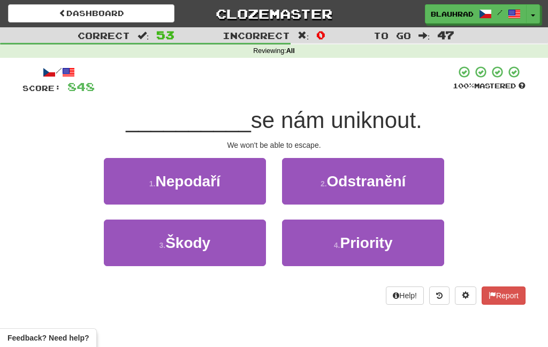
click at [239, 184] on button "1 . Nepodaří" at bounding box center [185, 181] width 162 height 47
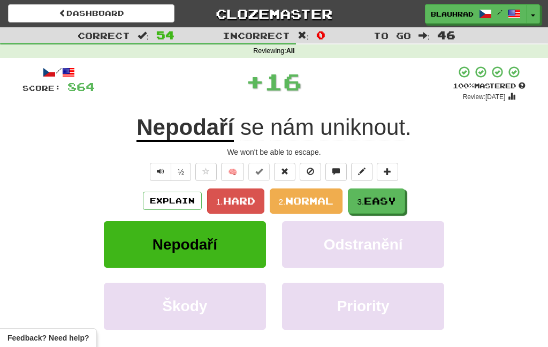
click at [383, 206] on span "Easy" at bounding box center [380, 201] width 32 height 12
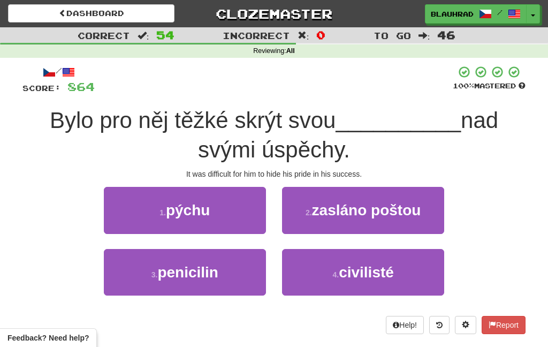
click at [236, 217] on button "1 . pýchu" at bounding box center [185, 210] width 162 height 47
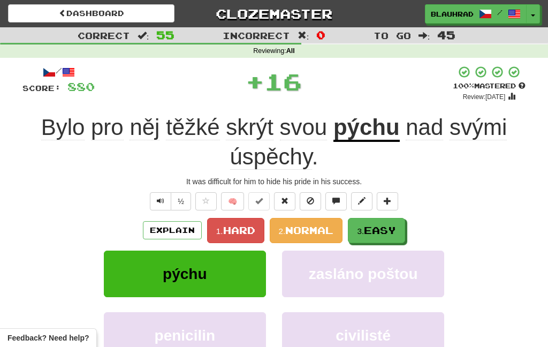
click at [392, 231] on span "Easy" at bounding box center [380, 230] width 32 height 12
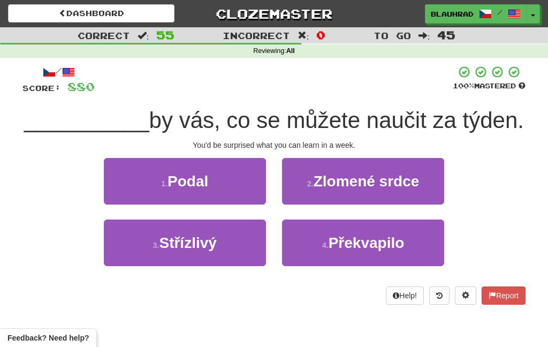
click at [331, 260] on button "4 . Překvapilo" at bounding box center [363, 242] width 162 height 47
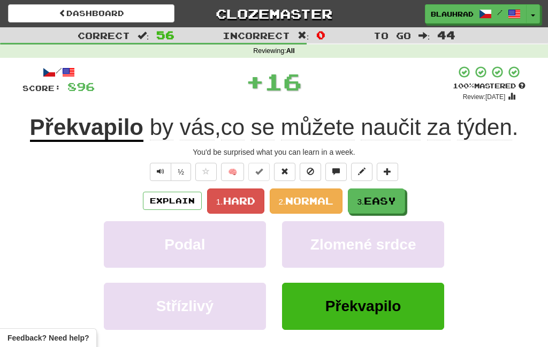
click at [369, 204] on span "Easy" at bounding box center [380, 201] width 32 height 12
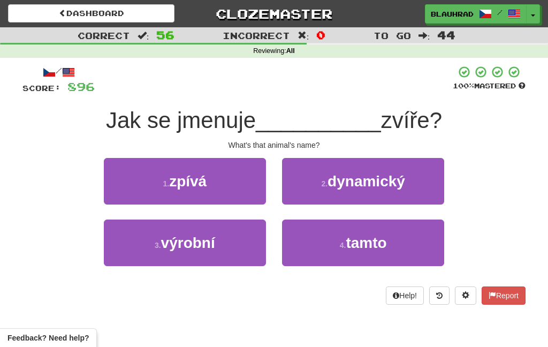
click at [316, 261] on button "4 . tamto" at bounding box center [363, 242] width 162 height 47
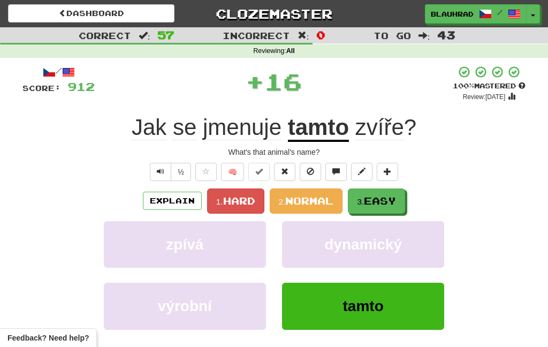
click at [371, 207] on button "3. Easy" at bounding box center [376, 200] width 57 height 25
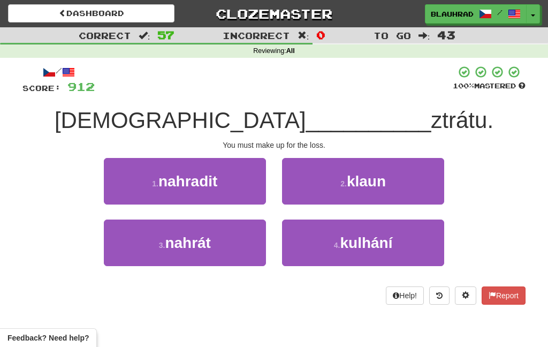
click at [247, 249] on button "3 . nahrát" at bounding box center [185, 242] width 162 height 47
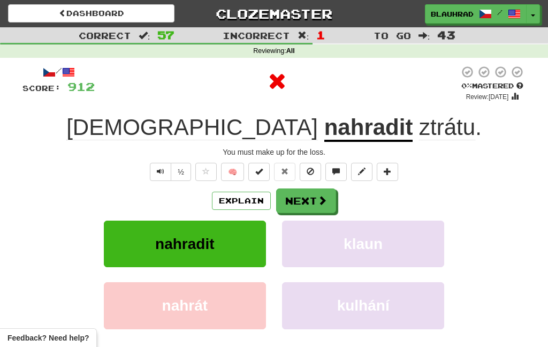
click at [317, 201] on span at bounding box center [322, 200] width 10 height 10
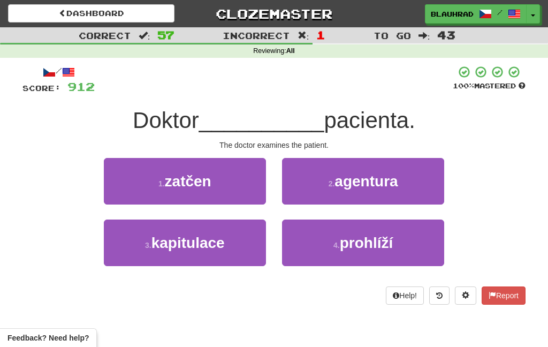
click at [318, 262] on button "4 . prohlíží" at bounding box center [363, 242] width 162 height 47
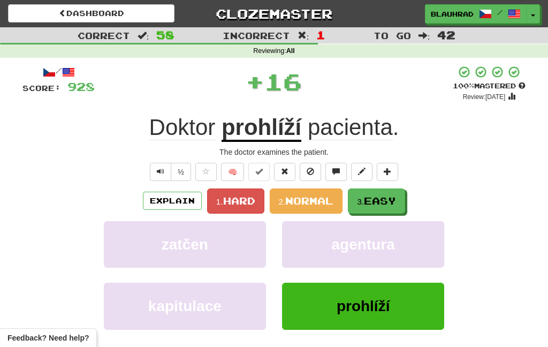
click at [375, 201] on span "Easy" at bounding box center [380, 201] width 32 height 12
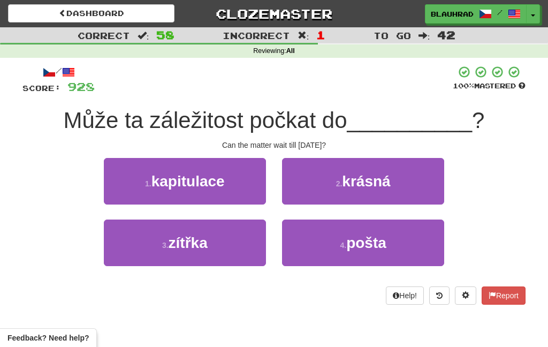
click at [230, 247] on button "3 . zítřka" at bounding box center [185, 242] width 162 height 47
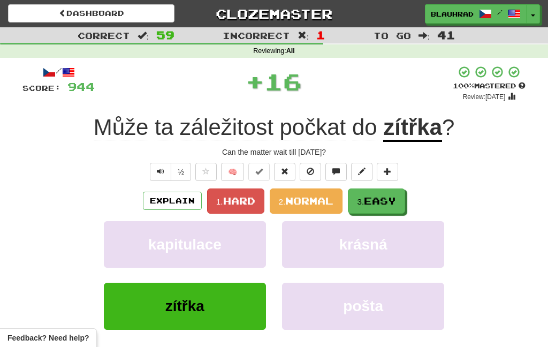
click at [380, 192] on button "3. Easy" at bounding box center [376, 200] width 57 height 25
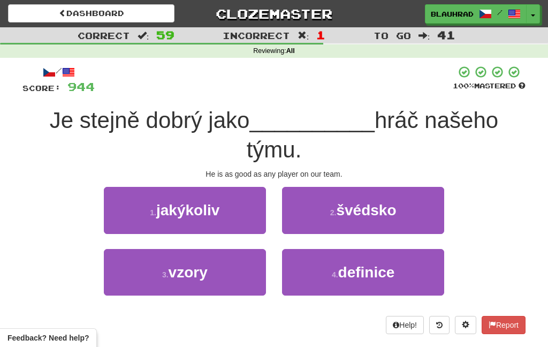
click at [236, 212] on button "1 . jakýkoliv" at bounding box center [185, 210] width 162 height 47
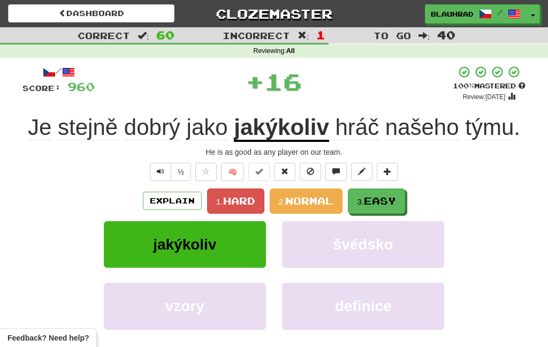
click at [385, 196] on span "Easy" at bounding box center [380, 201] width 32 height 12
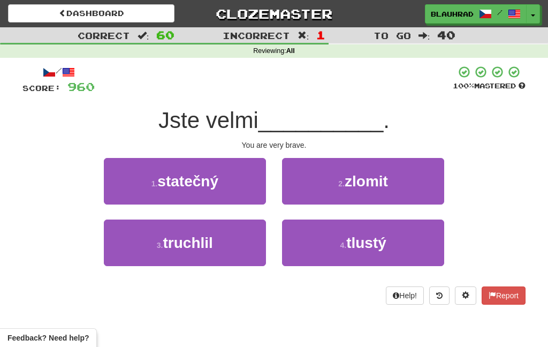
click at [255, 174] on button "1 . statečný" at bounding box center [185, 181] width 162 height 47
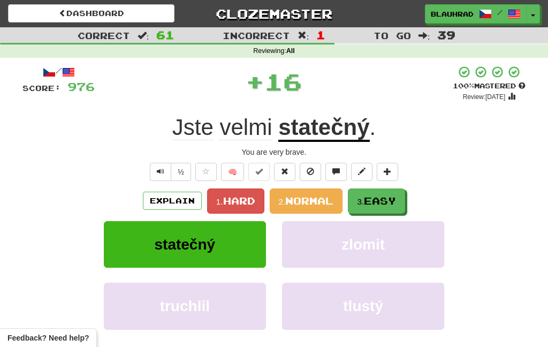
click at [372, 196] on span "Easy" at bounding box center [380, 201] width 32 height 12
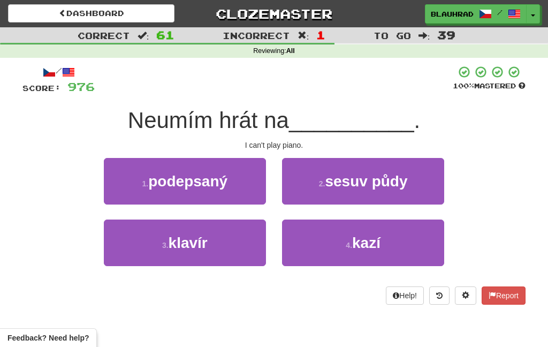
click at [245, 242] on button "3 . klavír" at bounding box center [185, 242] width 162 height 47
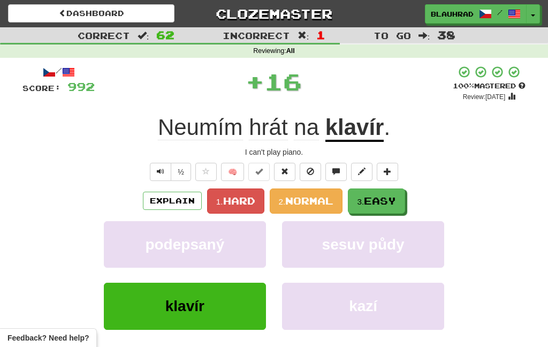
click at [379, 195] on span "Easy" at bounding box center [380, 201] width 32 height 12
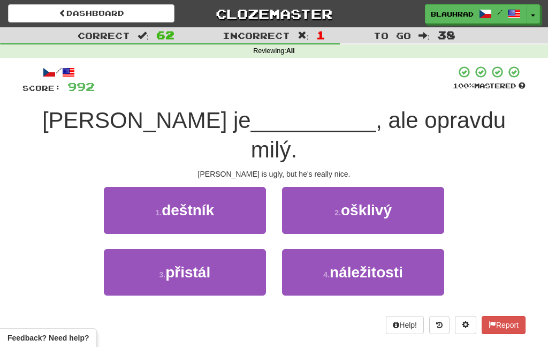
click at [331, 187] on button "2 . ošklivý" at bounding box center [363, 210] width 162 height 47
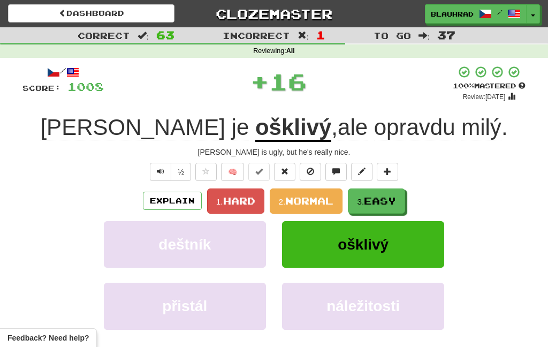
click at [373, 205] on span "Easy" at bounding box center [380, 201] width 32 height 12
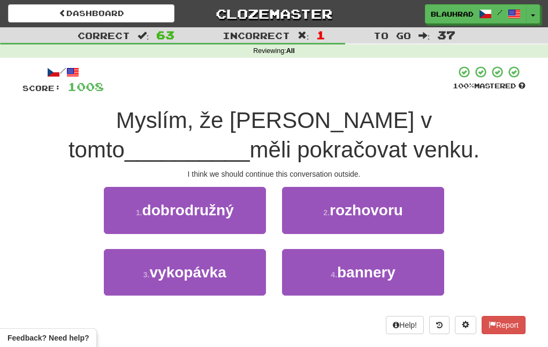
click at [325, 221] on button "2 . rozhovoru" at bounding box center [363, 210] width 162 height 47
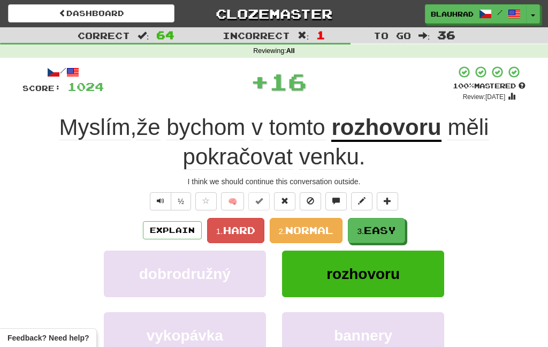
click at [378, 232] on span "Easy" at bounding box center [380, 230] width 32 height 12
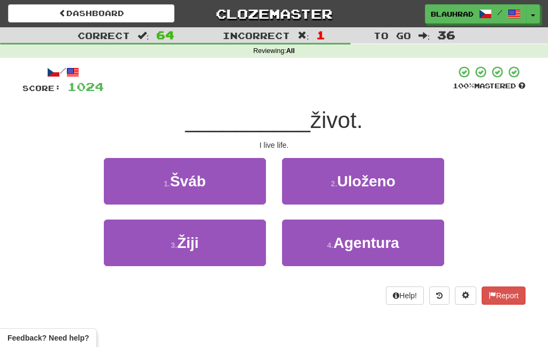
click at [247, 250] on button "3 . Žiji" at bounding box center [185, 242] width 162 height 47
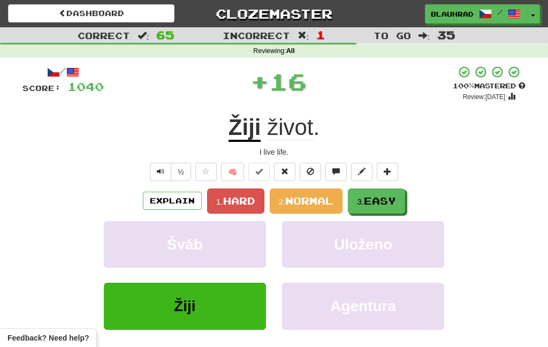
click at [368, 201] on span "Easy" at bounding box center [380, 201] width 32 height 12
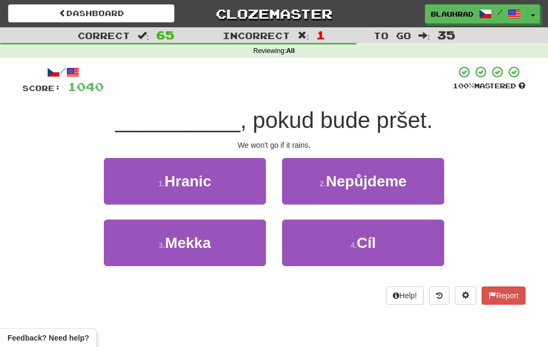
click at [335, 186] on span "Nepůjdeme" at bounding box center [366, 181] width 81 height 17
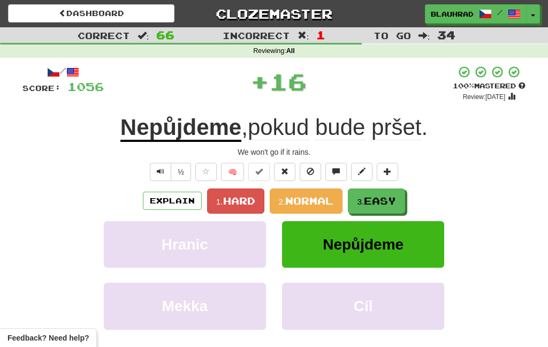
click at [358, 211] on button "3. Easy" at bounding box center [376, 200] width 57 height 25
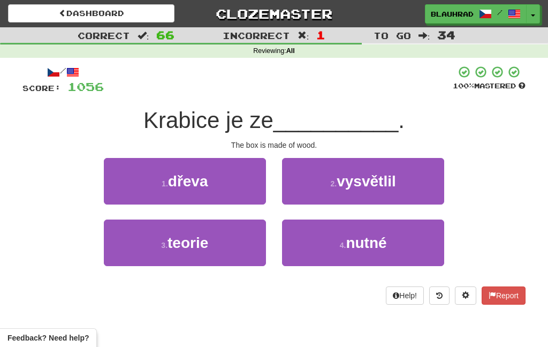
click at [238, 196] on button "1 . dřeva" at bounding box center [185, 181] width 162 height 47
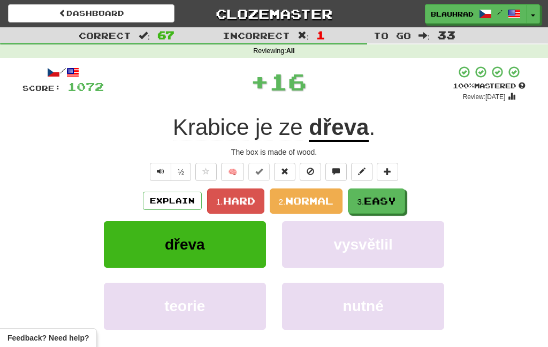
click at [371, 196] on span "Easy" at bounding box center [380, 201] width 32 height 12
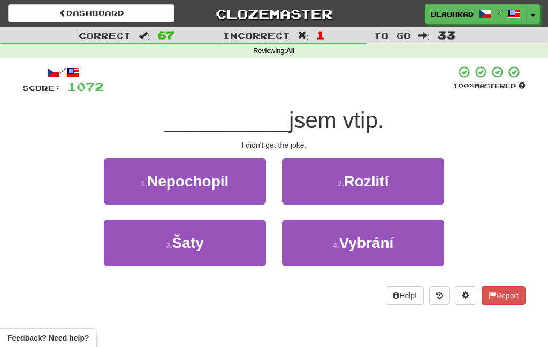
click at [246, 188] on button "1 . Nepochopil" at bounding box center [185, 181] width 162 height 47
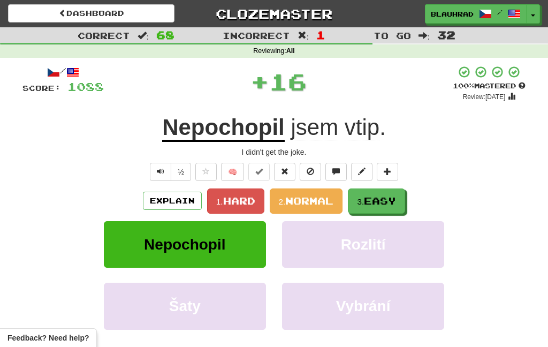
click at [382, 200] on span "Easy" at bounding box center [380, 201] width 32 height 12
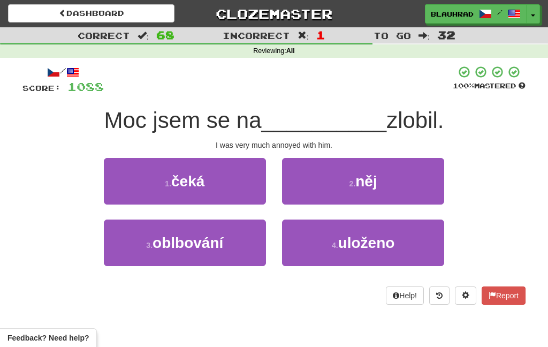
click at [348, 177] on button "2 . něj" at bounding box center [363, 181] width 162 height 47
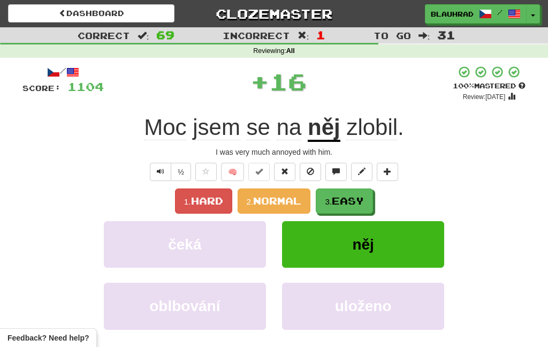
click at [355, 203] on span "Easy" at bounding box center [348, 201] width 32 height 12
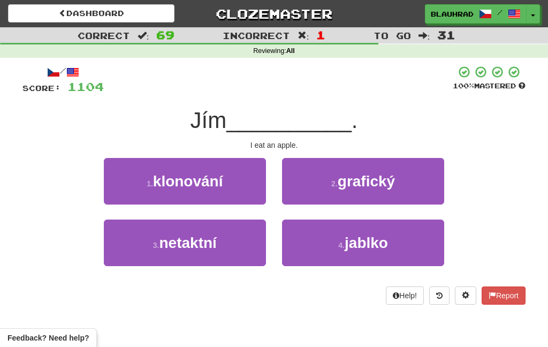
click at [325, 252] on button "4 . jablko" at bounding box center [363, 242] width 162 height 47
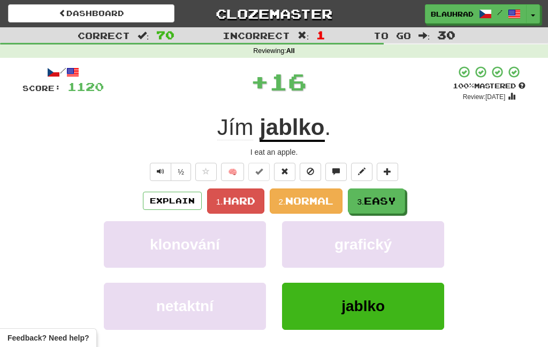
click at [372, 195] on span "Easy" at bounding box center [380, 201] width 32 height 12
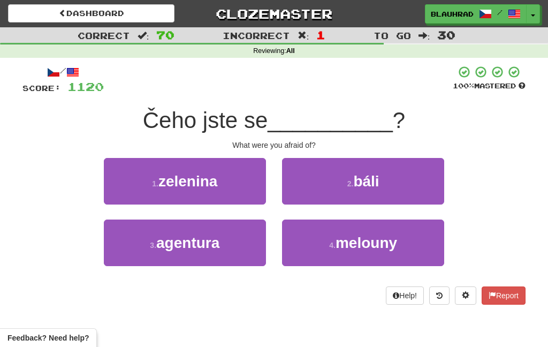
click at [356, 185] on span "báli" at bounding box center [366, 181] width 26 height 17
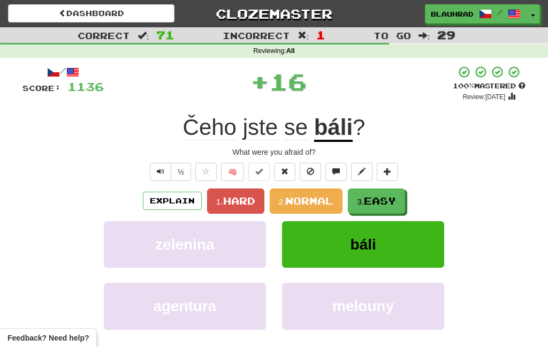
click at [370, 202] on span "Easy" at bounding box center [380, 201] width 32 height 12
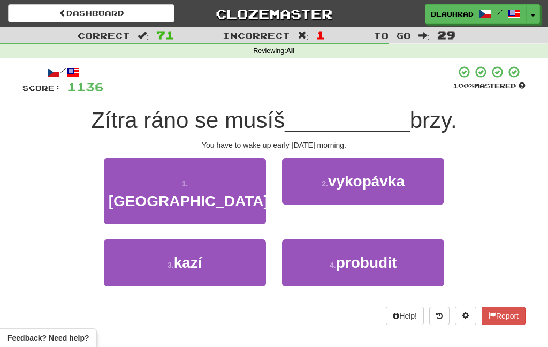
click at [317, 245] on button "4 . probudit" at bounding box center [363, 262] width 162 height 47
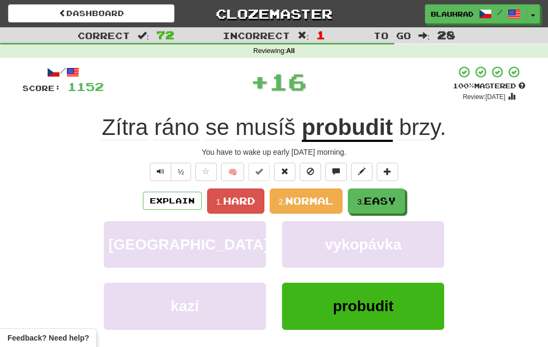
click at [370, 200] on span "Easy" at bounding box center [380, 201] width 32 height 12
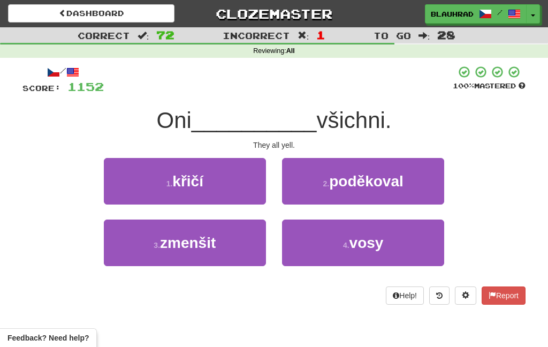
click at [239, 177] on button "1 . křičí" at bounding box center [185, 181] width 162 height 47
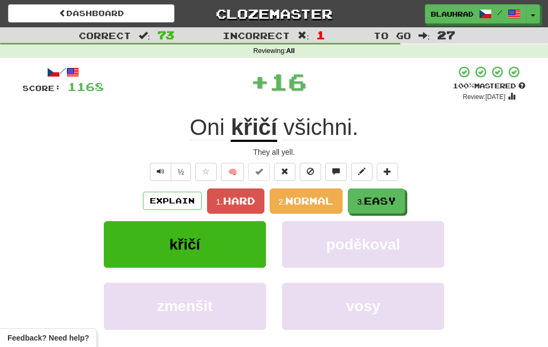
click at [370, 200] on span "Easy" at bounding box center [380, 201] width 32 height 12
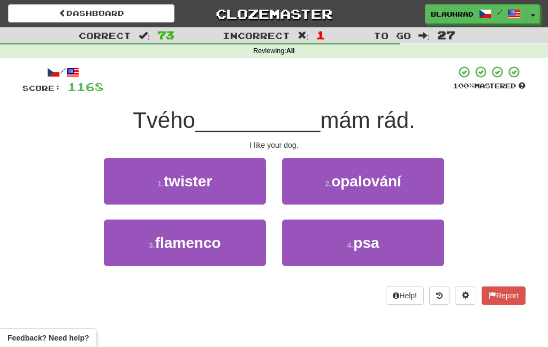
click at [333, 243] on button "4 . psa" at bounding box center [363, 242] width 162 height 47
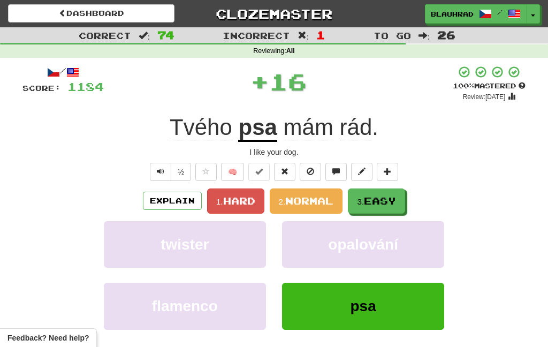
click at [370, 199] on span "Easy" at bounding box center [380, 201] width 32 height 12
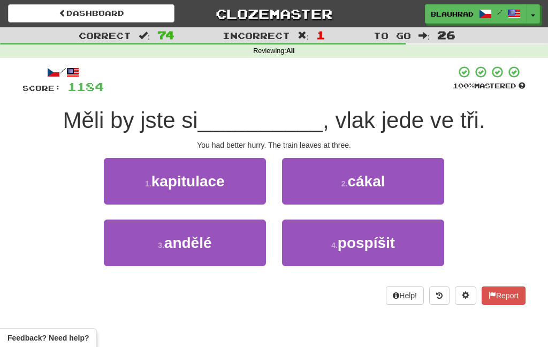
click at [310, 249] on button "4 . pospíšit" at bounding box center [363, 242] width 162 height 47
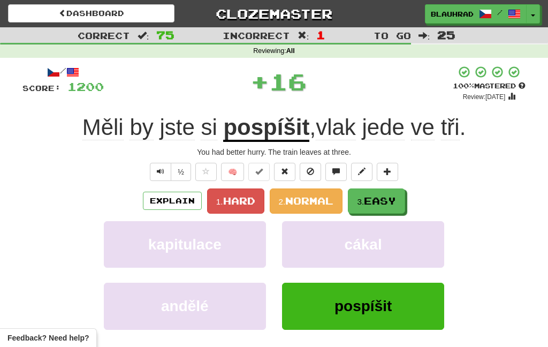
click at [372, 203] on span "Easy" at bounding box center [380, 201] width 32 height 12
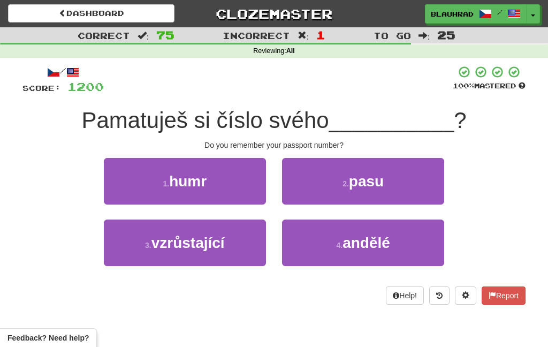
click at [333, 194] on button "2 . pasu" at bounding box center [363, 181] width 162 height 47
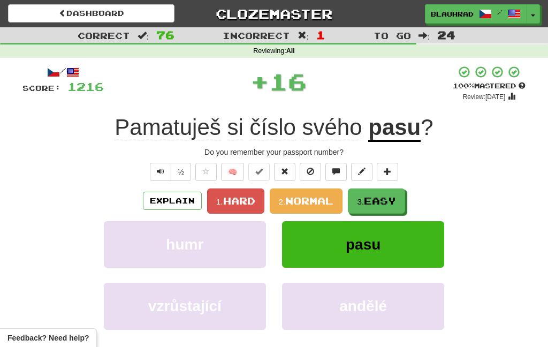
click at [364, 198] on small "3." at bounding box center [360, 201] width 7 height 9
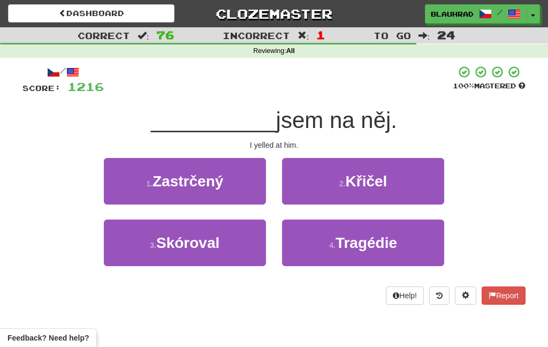
click at [333, 191] on button "2 . Křičel" at bounding box center [363, 181] width 162 height 47
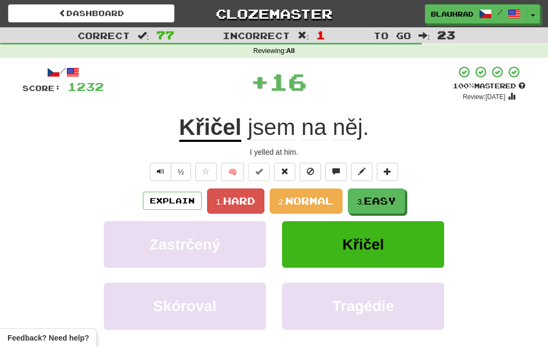
click at [370, 199] on span "Easy" at bounding box center [380, 201] width 32 height 12
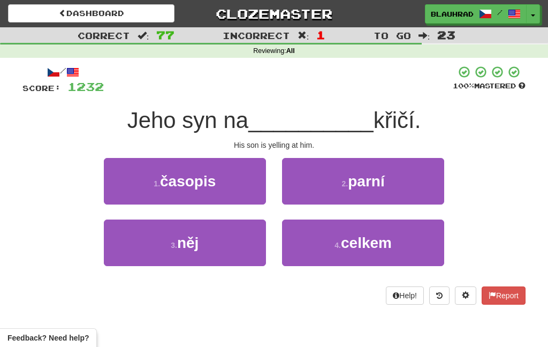
click at [249, 242] on button "3 . něj" at bounding box center [185, 242] width 162 height 47
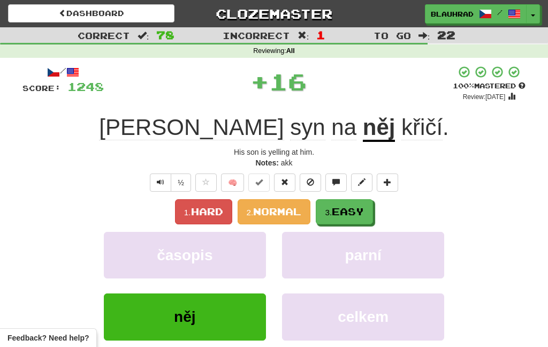
click at [347, 211] on span "Easy" at bounding box center [348, 212] width 32 height 12
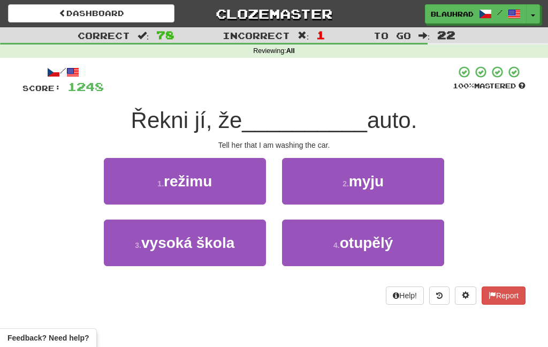
click at [335, 188] on button "2 . myju" at bounding box center [363, 181] width 162 height 47
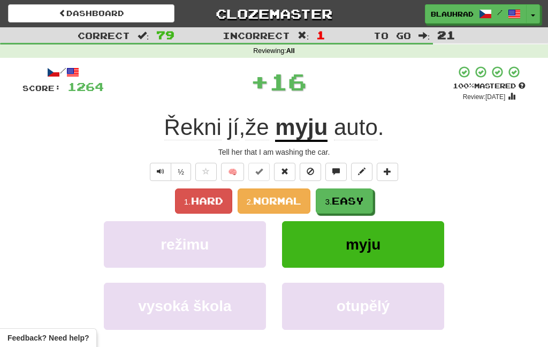
click at [356, 209] on button "3. Easy" at bounding box center [344, 200] width 57 height 25
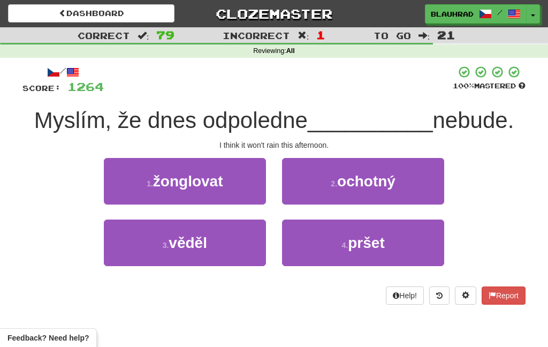
click at [313, 247] on button "4 . pršet" at bounding box center [363, 242] width 162 height 47
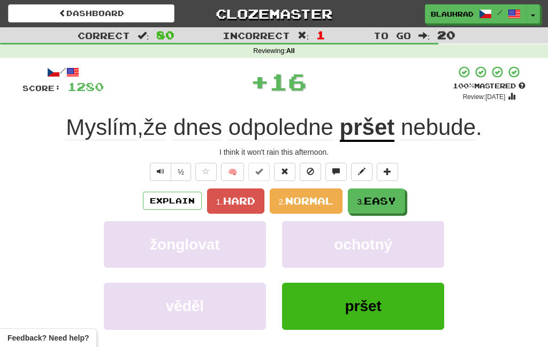
click at [364, 200] on small "3." at bounding box center [360, 201] width 7 height 9
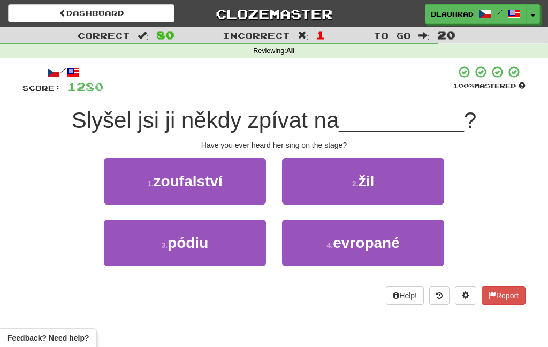
click at [248, 250] on button "3 . pódiu" at bounding box center [185, 242] width 162 height 47
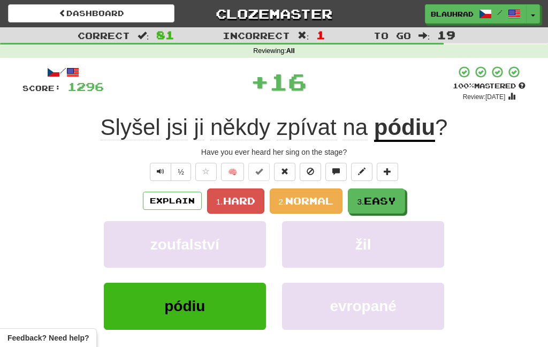
click at [374, 207] on button "3. Easy" at bounding box center [376, 200] width 57 height 25
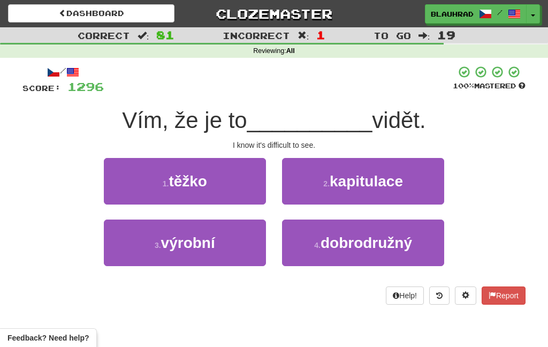
click at [247, 186] on button "1 . těžko" at bounding box center [185, 181] width 162 height 47
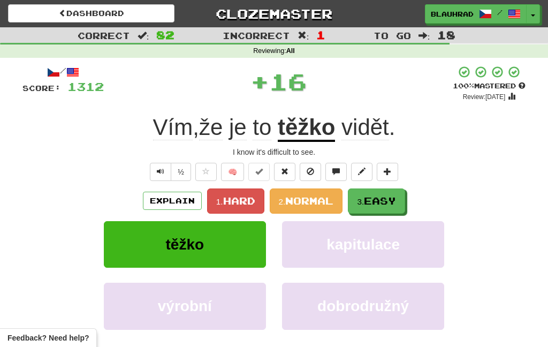
click at [378, 200] on span "Easy" at bounding box center [380, 201] width 32 height 12
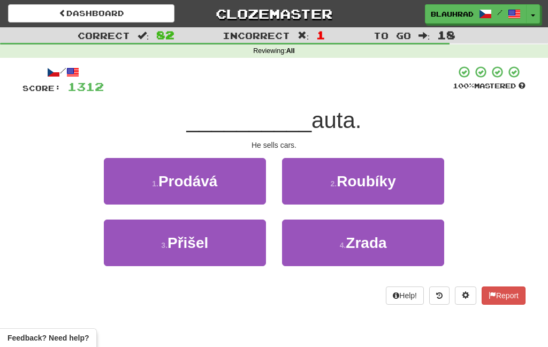
click at [252, 183] on button "1 . Prodává" at bounding box center [185, 181] width 162 height 47
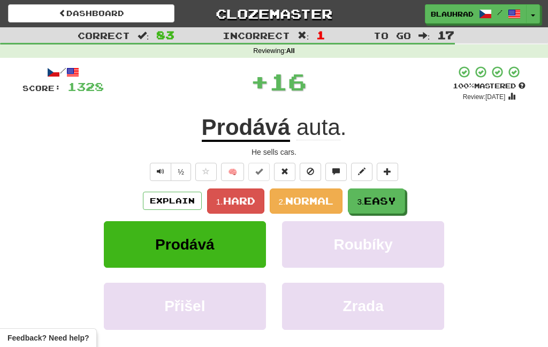
click at [369, 208] on button "3. Easy" at bounding box center [376, 200] width 57 height 25
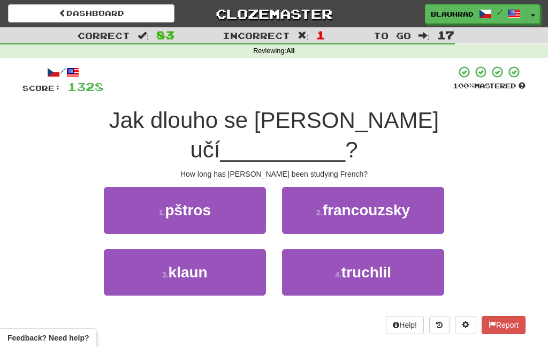
click at [329, 202] on span "francouzsky" at bounding box center [366, 210] width 87 height 17
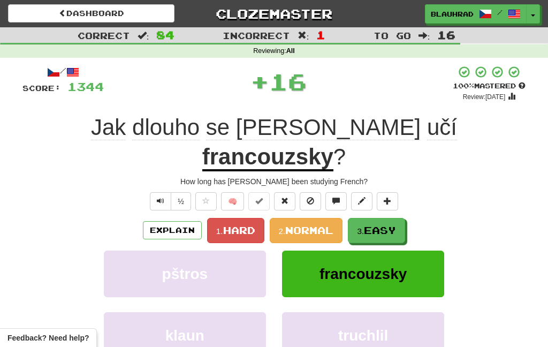
click at [370, 224] on span "Easy" at bounding box center [380, 230] width 32 height 12
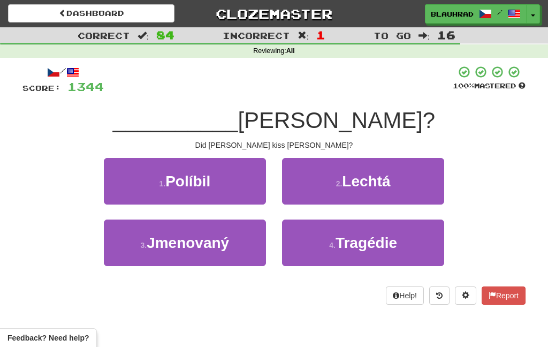
click at [247, 174] on button "1 . Políbil" at bounding box center [185, 181] width 162 height 47
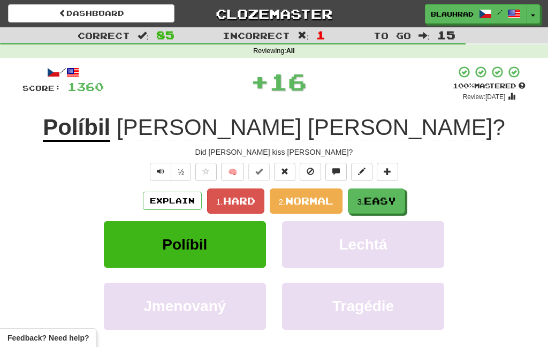
click at [369, 204] on span "Easy" at bounding box center [380, 201] width 32 height 12
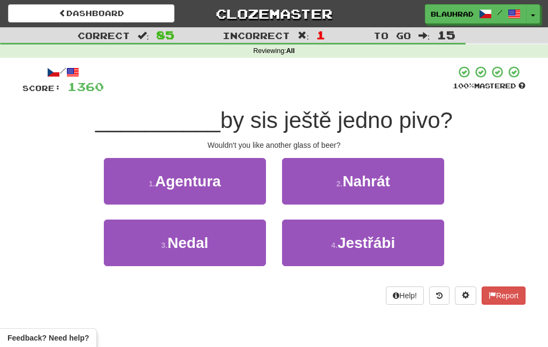
click at [247, 247] on button "3 . Nedal" at bounding box center [185, 242] width 162 height 47
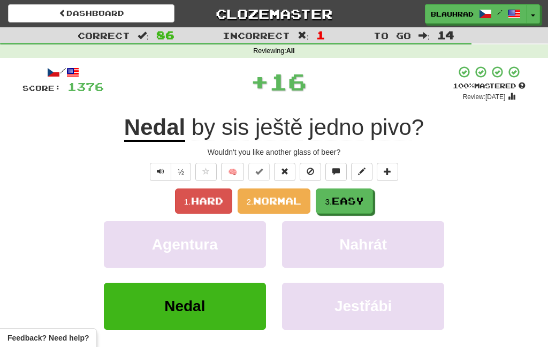
click at [345, 201] on span "Easy" at bounding box center [348, 201] width 32 height 12
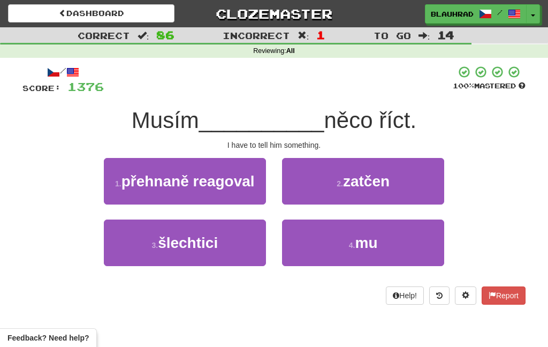
click at [310, 249] on button "4 . mu" at bounding box center [363, 242] width 162 height 47
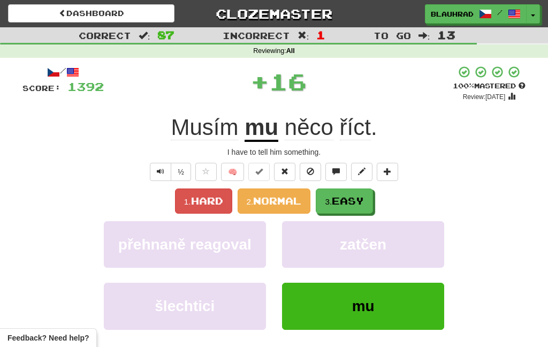
click at [341, 206] on span "Easy" at bounding box center [348, 201] width 32 height 12
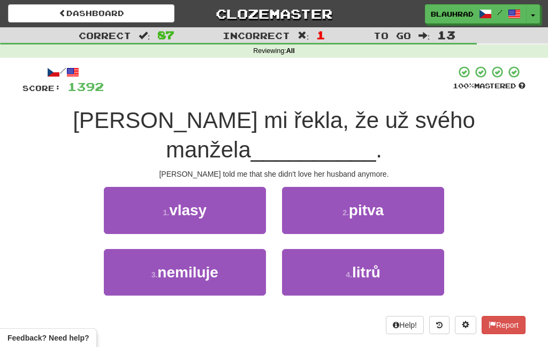
click at [240, 249] on button "3 . nemiluje" at bounding box center [185, 272] width 162 height 47
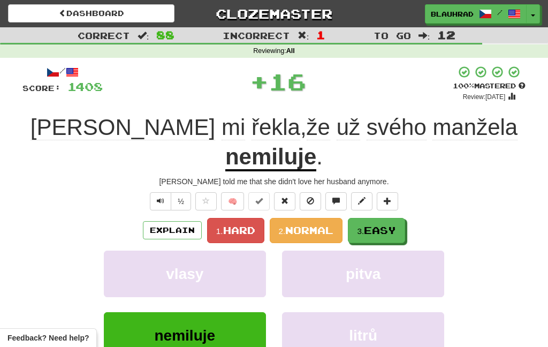
click at [374, 224] on span "Easy" at bounding box center [380, 230] width 32 height 12
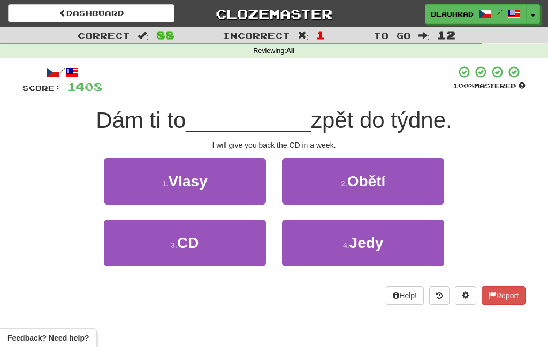
click at [233, 243] on button "3 . CD" at bounding box center [185, 242] width 162 height 47
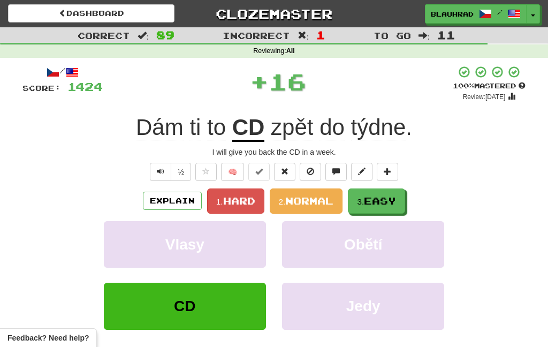
click at [373, 196] on span "Easy" at bounding box center [380, 201] width 32 height 12
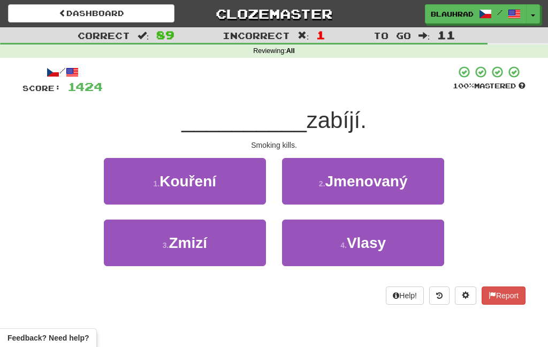
click at [251, 192] on button "1 . Kouření" at bounding box center [185, 181] width 162 height 47
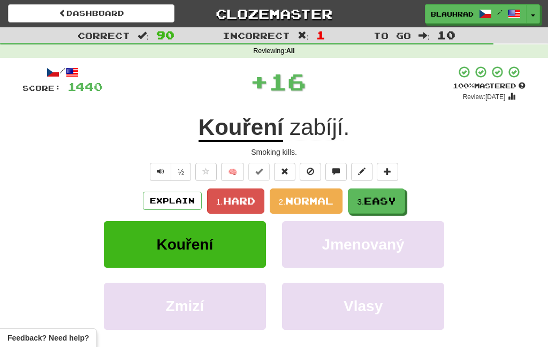
click at [369, 207] on button "3. Easy" at bounding box center [376, 200] width 57 height 25
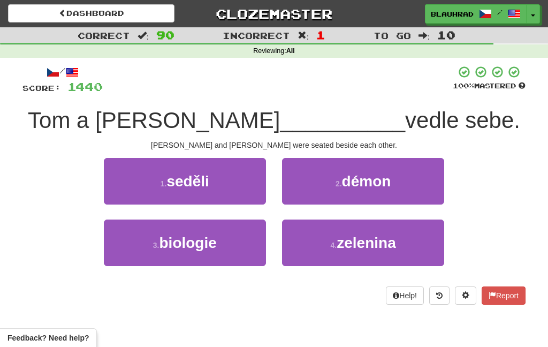
click at [236, 176] on button "1 . seděli" at bounding box center [185, 181] width 162 height 47
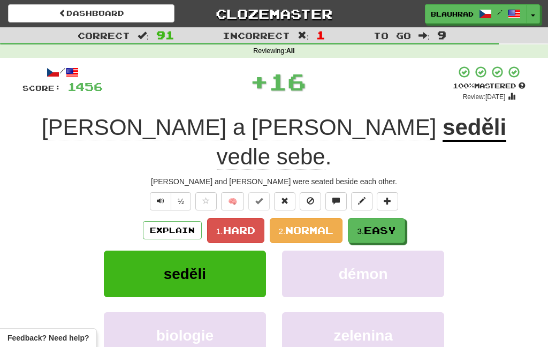
click at [386, 224] on span "Easy" at bounding box center [380, 230] width 32 height 12
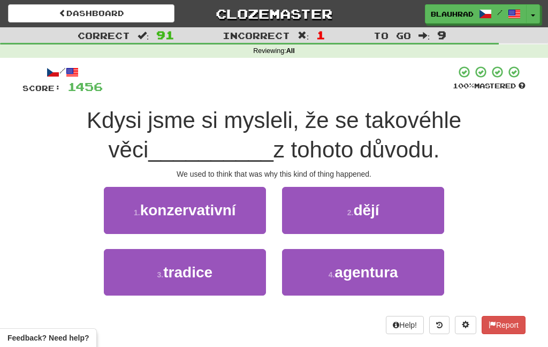
click at [340, 213] on button "2 . dějí" at bounding box center [363, 210] width 162 height 47
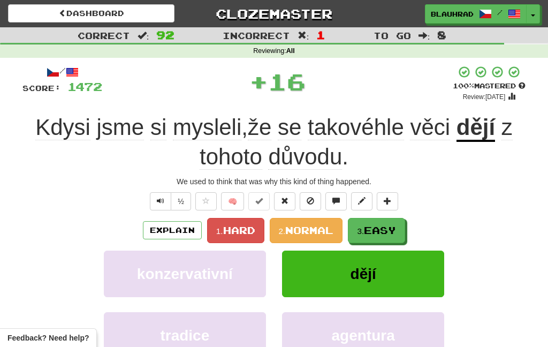
click at [373, 231] on span "Easy" at bounding box center [380, 230] width 32 height 12
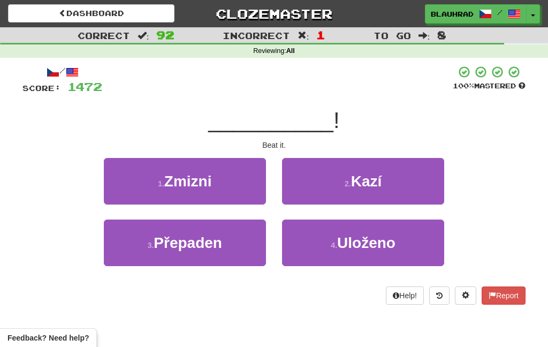
click at [250, 178] on button "1 . Zmizni" at bounding box center [185, 181] width 162 height 47
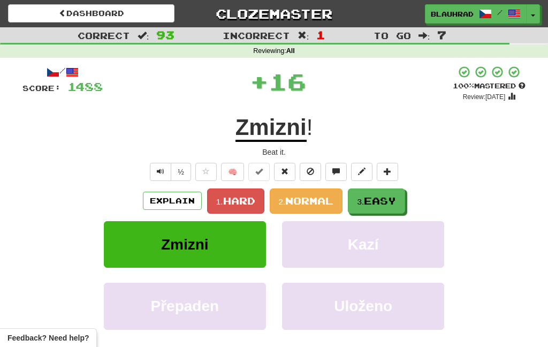
click at [379, 198] on span "Easy" at bounding box center [380, 201] width 32 height 12
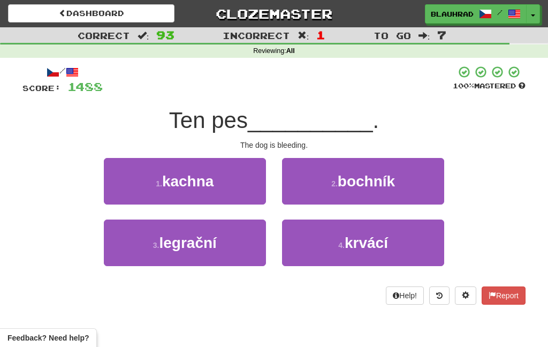
click at [313, 260] on button "4 . krvácí" at bounding box center [363, 242] width 162 height 47
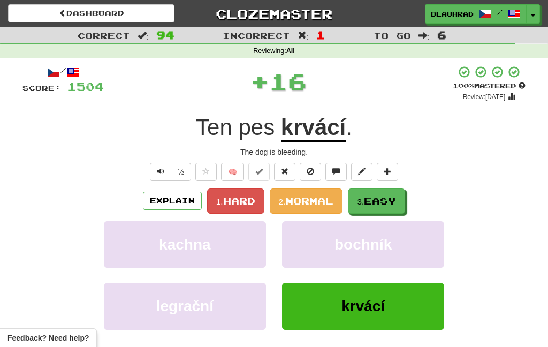
click at [377, 195] on span "Easy" at bounding box center [380, 201] width 32 height 12
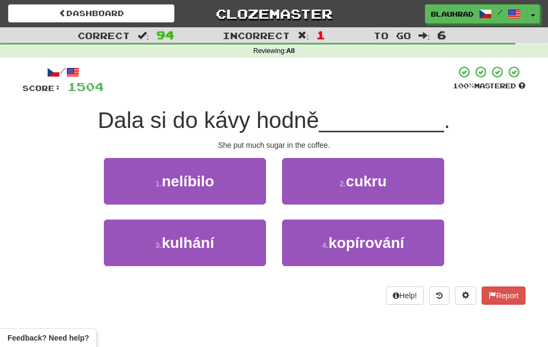
click at [335, 196] on button "2 . cukru" at bounding box center [363, 181] width 162 height 47
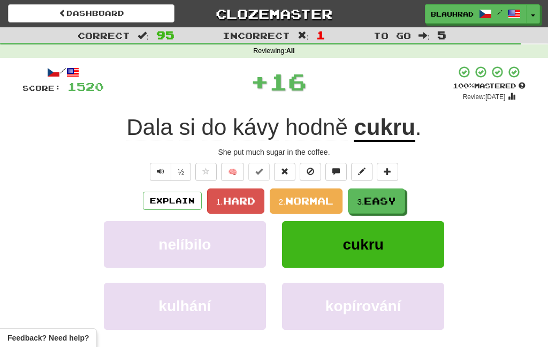
click at [363, 201] on small "3." at bounding box center [360, 201] width 7 height 9
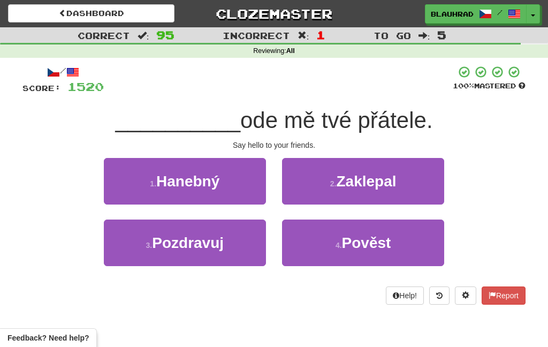
click at [238, 237] on button "3 . Pozdravuj" at bounding box center [185, 242] width 162 height 47
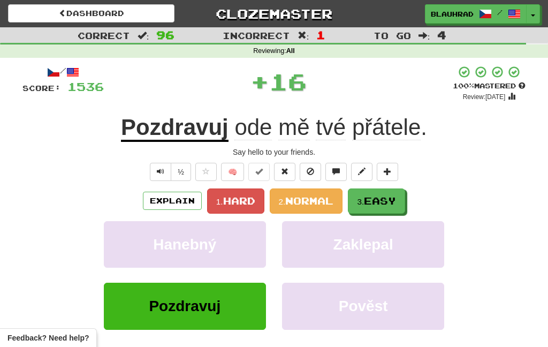
click at [364, 206] on small "3." at bounding box center [360, 201] width 7 height 9
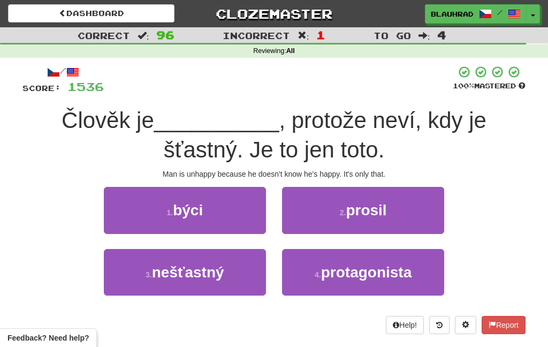
click at [248, 277] on button "3 . nešťastný" at bounding box center [185, 272] width 162 height 47
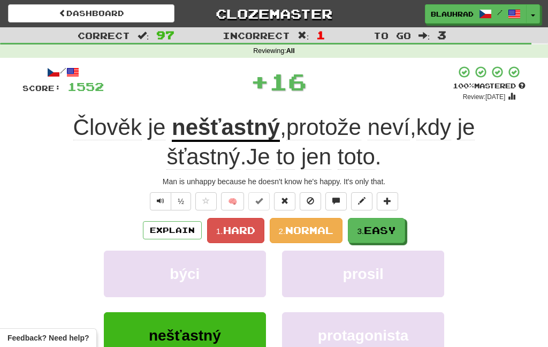
click at [367, 235] on span "Easy" at bounding box center [380, 230] width 32 height 12
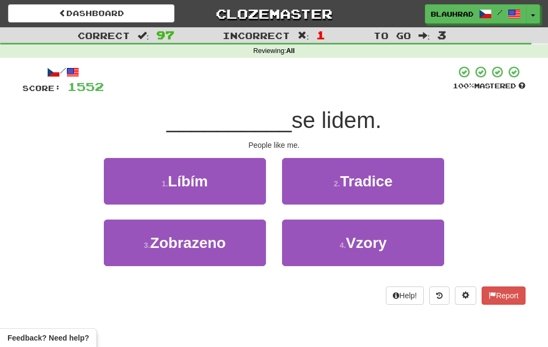
click at [259, 183] on button "1 . Líbím" at bounding box center [185, 181] width 162 height 47
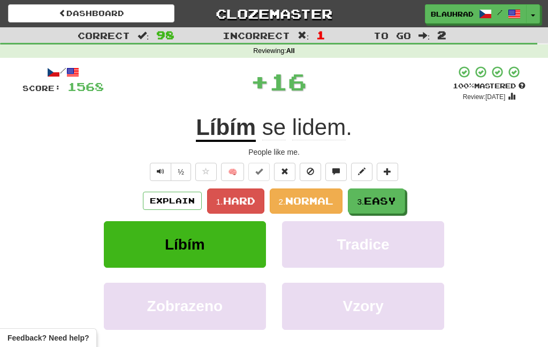
click at [375, 203] on span "Easy" at bounding box center [380, 201] width 32 height 12
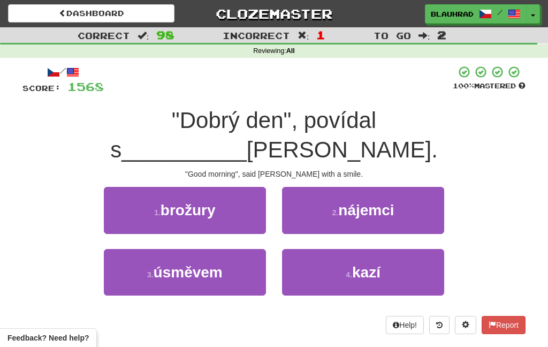
click at [247, 249] on button "3 . úsměvem" at bounding box center [185, 272] width 162 height 47
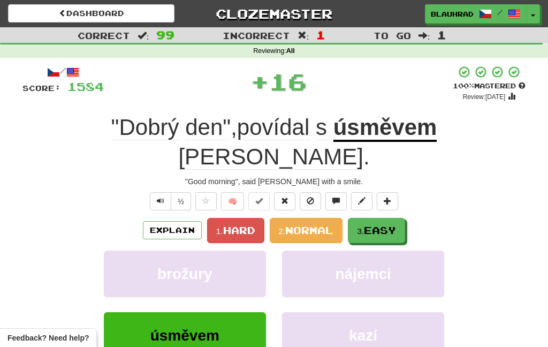
click at [374, 224] on span "Easy" at bounding box center [380, 230] width 32 height 12
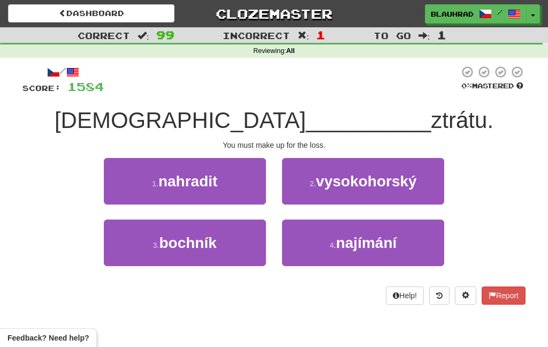
click at [254, 182] on button "1 . nahradit" at bounding box center [185, 181] width 162 height 47
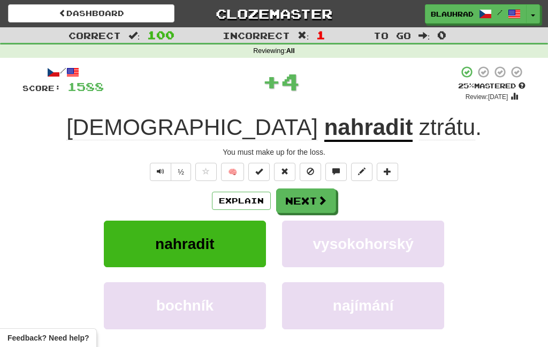
click at [321, 205] on span at bounding box center [322, 200] width 10 height 10
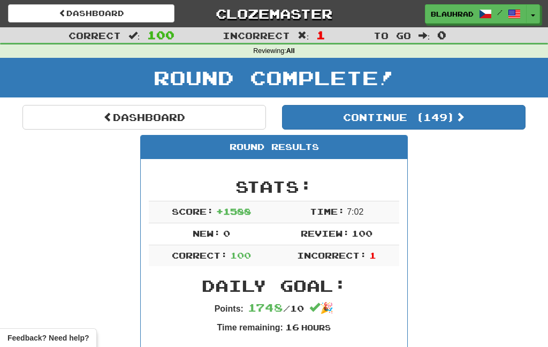
click at [259, 125] on link "Dashboard" at bounding box center [144, 117] width 244 height 25
